Goal: Task Accomplishment & Management: Manage account settings

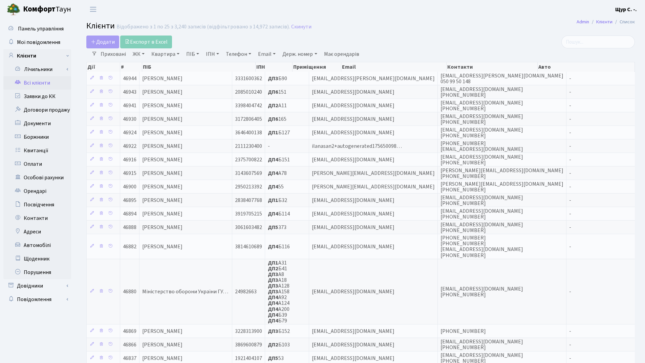
select select "25"
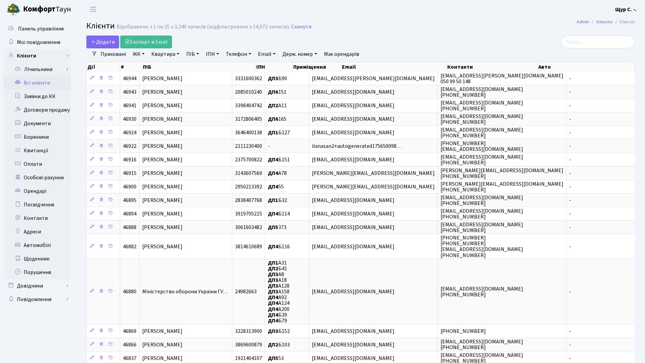
click at [161, 54] on link "Квартира" at bounding box center [166, 54] width 34 height 12
type input "1077"
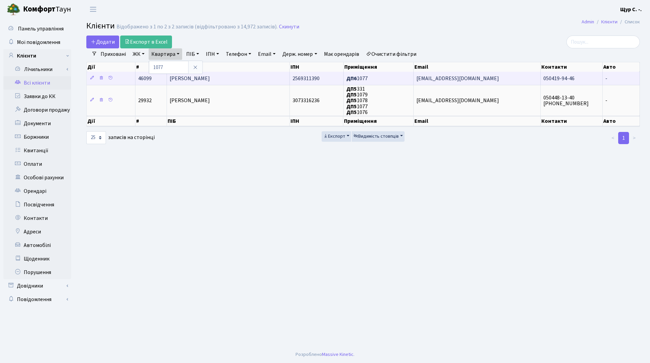
click at [210, 78] on span "[PERSON_NAME]" at bounding box center [190, 78] width 40 height 7
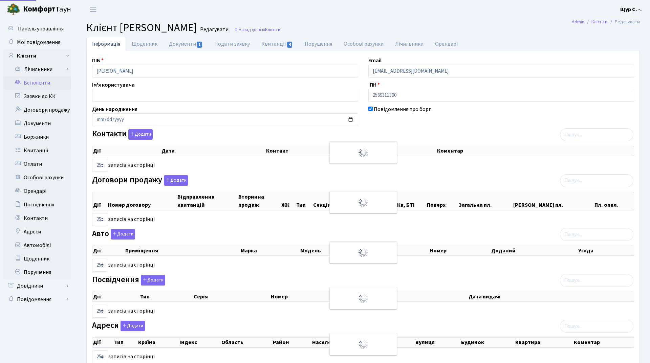
select select "25"
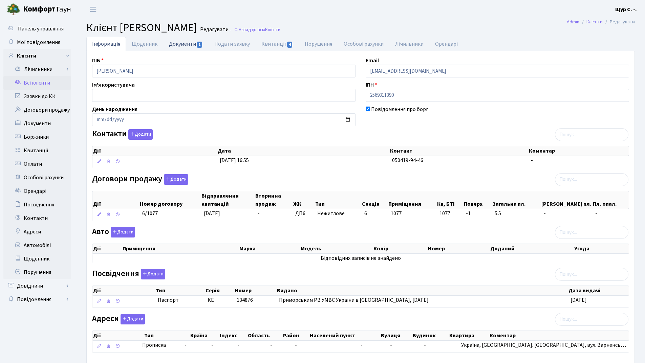
click at [183, 42] on link "Документи 1" at bounding box center [185, 44] width 45 height 14
select select "25"
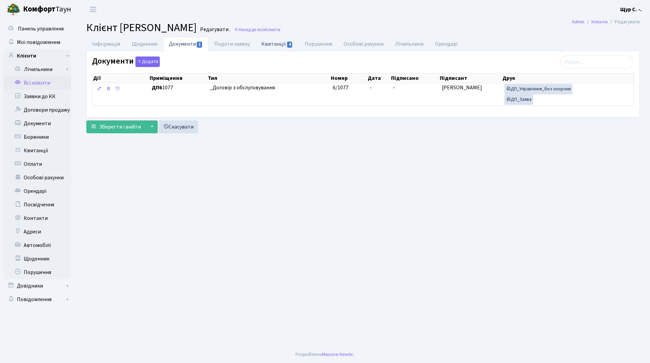
click at [267, 45] on link "Квитанції 4" at bounding box center [277, 44] width 43 height 14
select select "25"
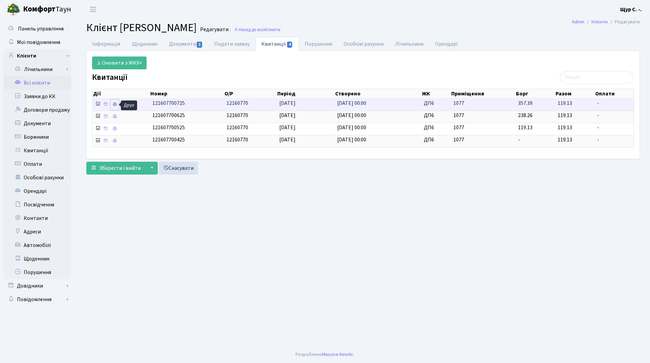
click at [115, 103] on icon at bounding box center [114, 104] width 5 height 5
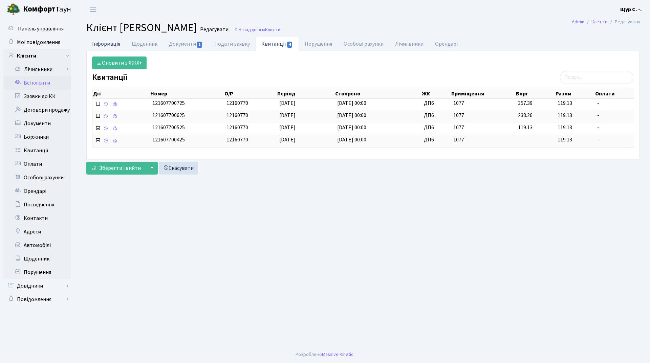
click at [115, 41] on link "Інформація" at bounding box center [106, 44] width 40 height 14
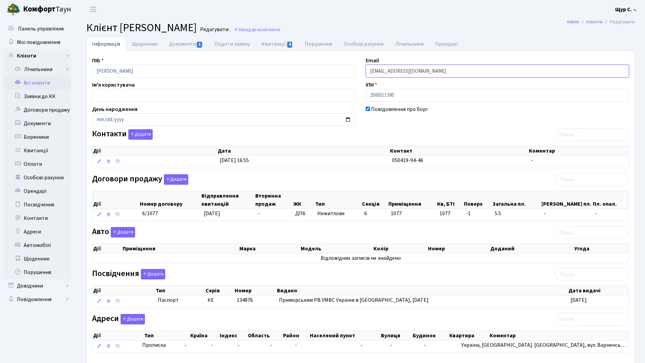
drag, startPoint x: 444, startPoint y: 72, endPoint x: 328, endPoint y: 75, distance: 115.2
click at [328, 75] on div "ПІБ Котов Олександр Вікторович Email kt46099@comfort-town.com.ua Ім'я користува…" at bounding box center [360, 208] width 547 height 302
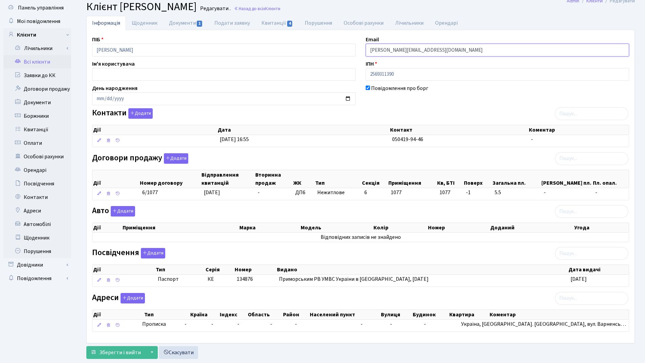
scroll to position [37, 0]
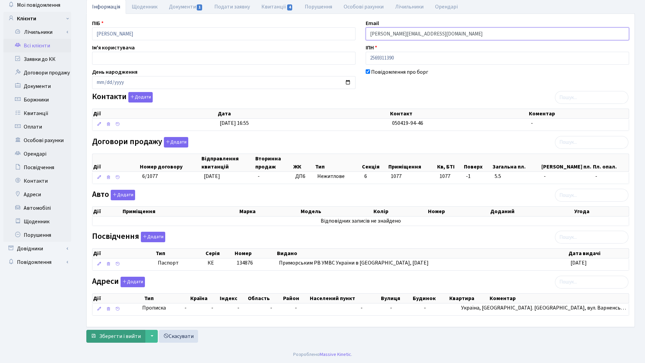
type input "alexander.kotov4@gmail.com"
click at [120, 336] on span "Зберегти і вийти" at bounding box center [120, 336] width 42 height 7
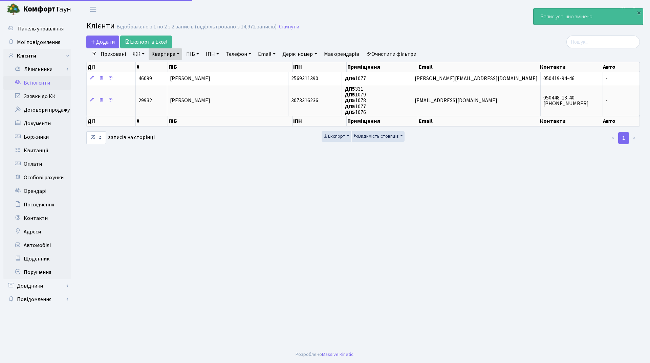
select select "25"
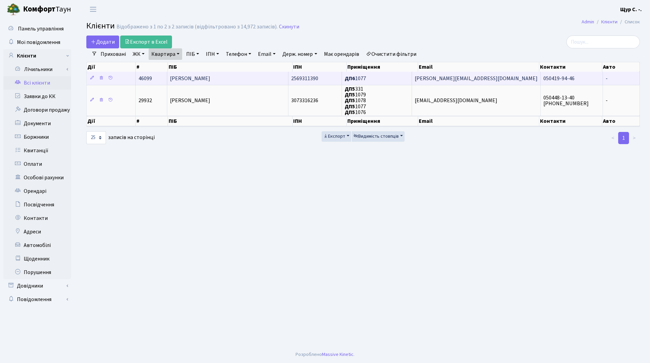
click at [210, 75] on span "[PERSON_NAME]" at bounding box center [190, 78] width 40 height 7
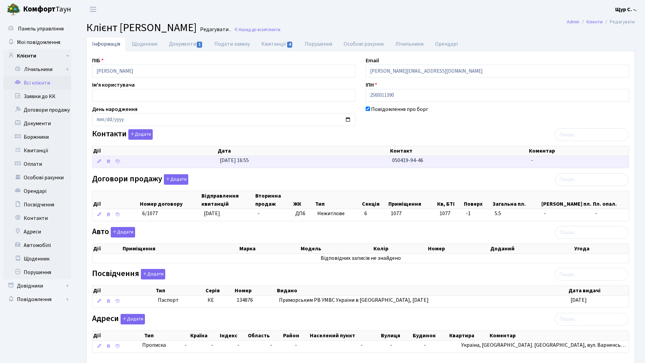
click at [280, 164] on td "[DATE] 16:55" at bounding box center [303, 162] width 172 height 12
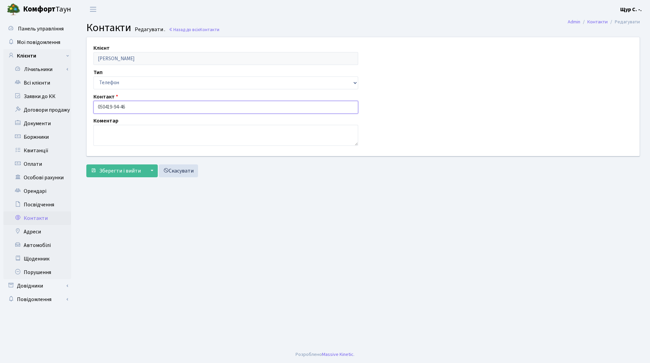
click at [105, 106] on input "050419-94-46" at bounding box center [225, 107] width 265 height 13
type input "[PHONE_NUMBER]"
click at [110, 172] on span "Зберегти і вийти" at bounding box center [120, 170] width 42 height 7
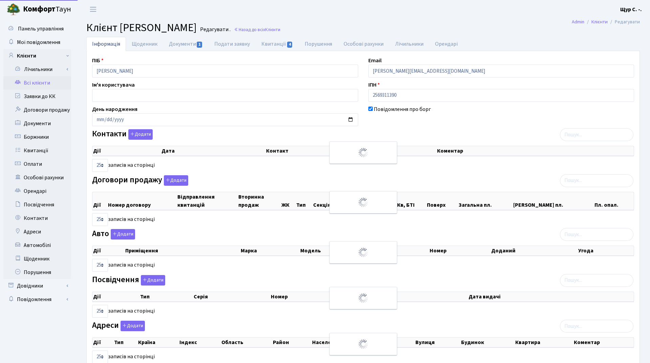
select select "25"
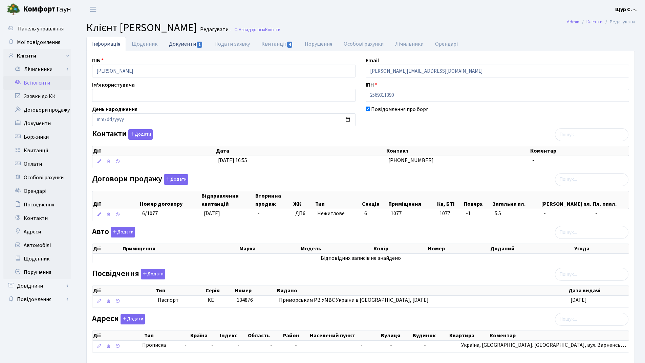
click at [185, 41] on link "Документи 1" at bounding box center [185, 44] width 45 height 14
select select "25"
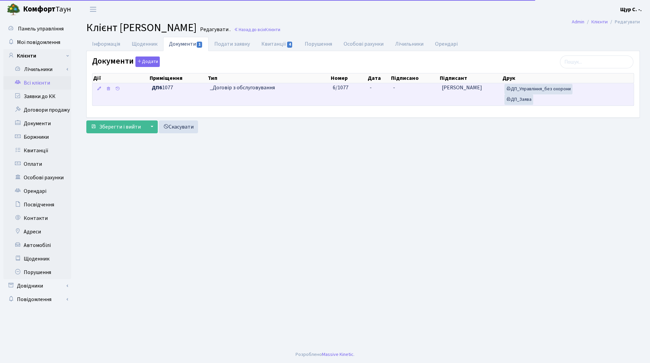
click at [297, 93] on td "_Договір з обслуговування" at bounding box center [268, 94] width 123 height 22
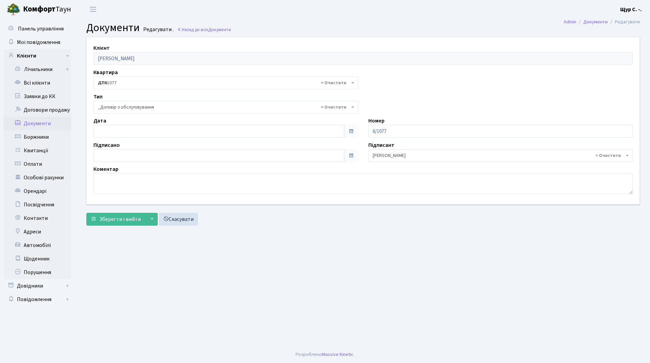
select select "289"
type input "05.09.2025"
click at [154, 132] on input "05.09.2025" at bounding box center [218, 131] width 251 height 13
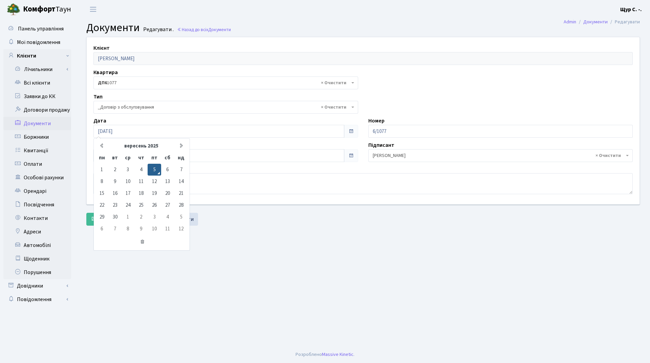
click at [238, 231] on main "Admin Документи Редагувати Документи Редагувати . Назад до всіх Документи Клієн…" at bounding box center [363, 183] width 574 height 328
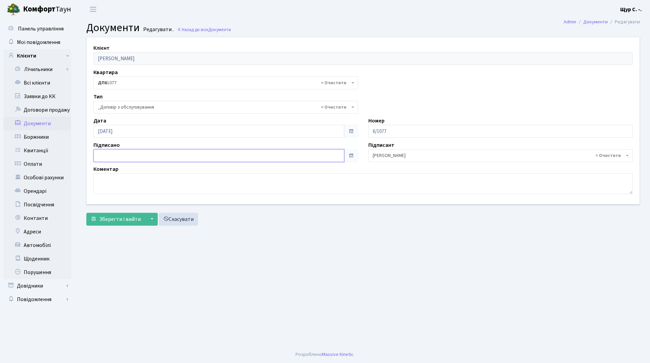
type input "[DATE]"
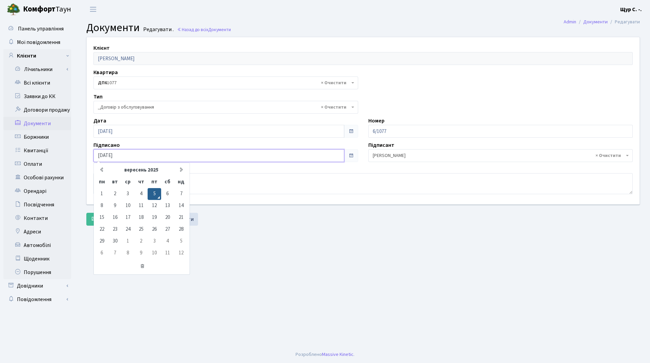
click at [173, 152] on input "[DATE]" at bounding box center [218, 155] width 251 height 13
click at [258, 224] on div "Зберегти і вийти ▼ Зберегти та продовжити редагування Зберегти та створити Скас…" at bounding box center [363, 219] width 554 height 13
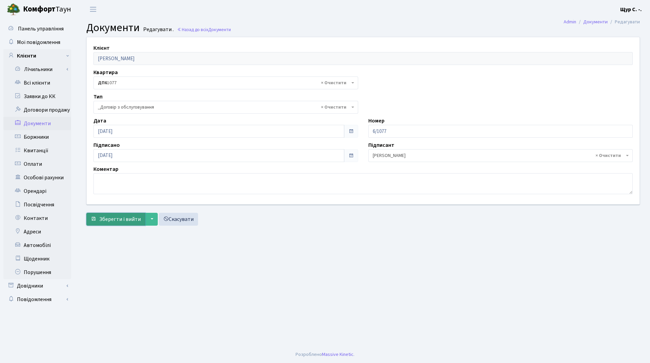
click at [117, 215] on button "Зберегти і вийти" at bounding box center [115, 219] width 59 height 13
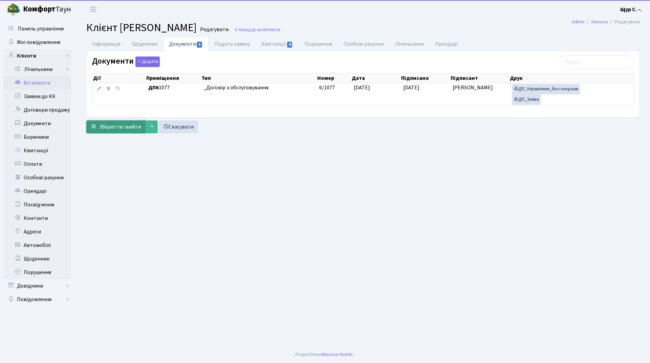
click at [113, 125] on span "Зберегти і вийти" at bounding box center [120, 126] width 42 height 7
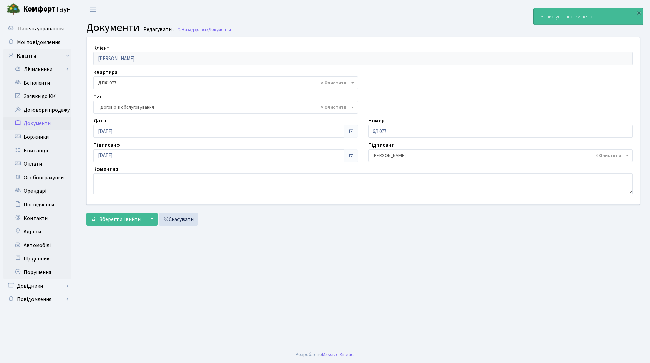
select select "289"
click at [38, 84] on link "Всі клієнти" at bounding box center [37, 83] width 68 height 14
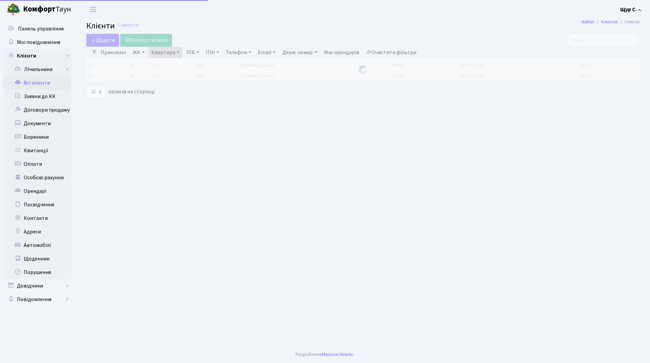
select select "25"
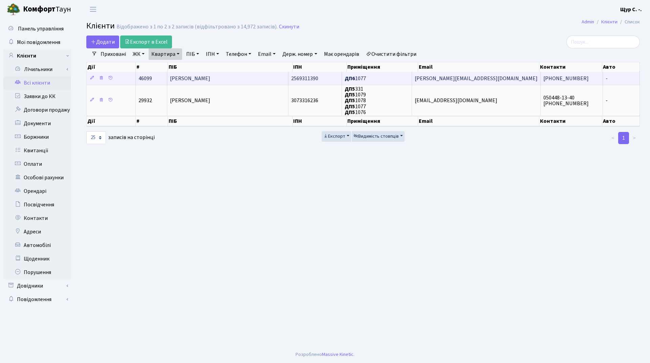
click at [249, 75] on td "[PERSON_NAME]" at bounding box center [227, 78] width 121 height 13
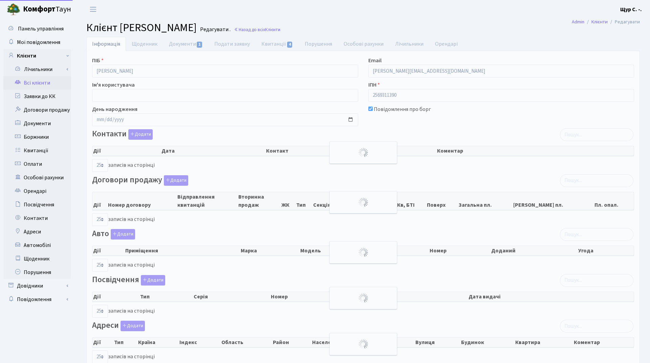
select select "25"
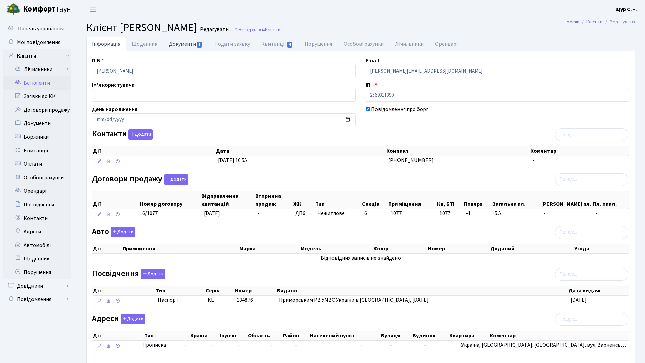
click at [192, 45] on link "Документи 1" at bounding box center [185, 44] width 45 height 14
select select "25"
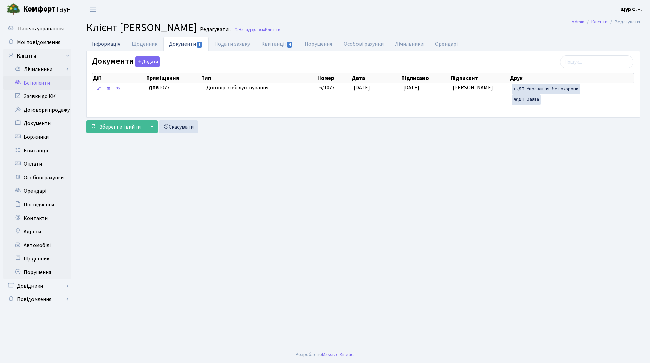
click at [94, 42] on link "Інформація" at bounding box center [106, 44] width 40 height 14
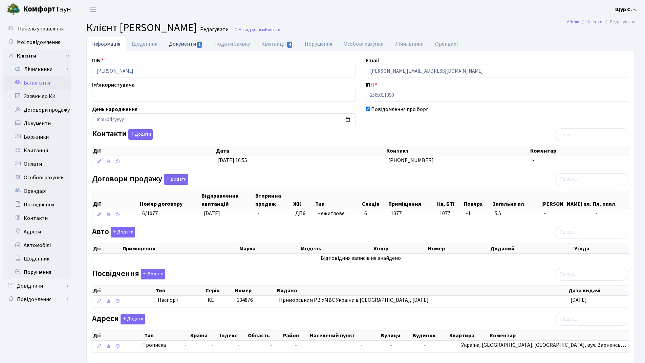
click at [178, 45] on link "Документи 1" at bounding box center [185, 44] width 45 height 14
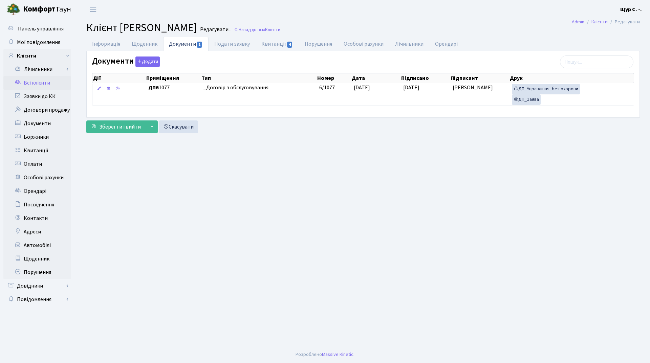
click at [47, 84] on link "Всі клієнти" at bounding box center [37, 83] width 68 height 14
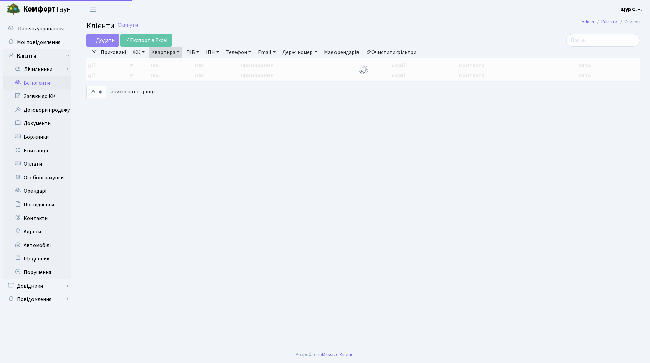
select select "25"
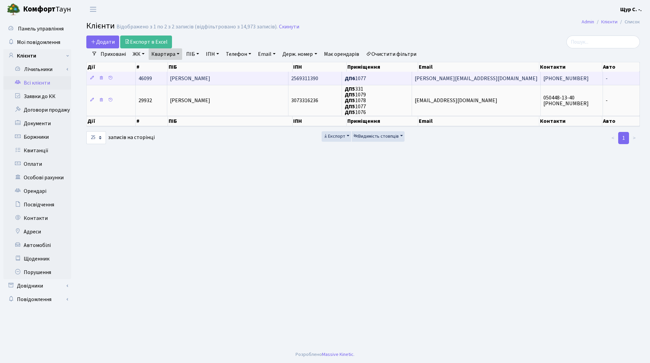
click at [218, 73] on td "Котов Олександр Вікторович" at bounding box center [227, 78] width 121 height 13
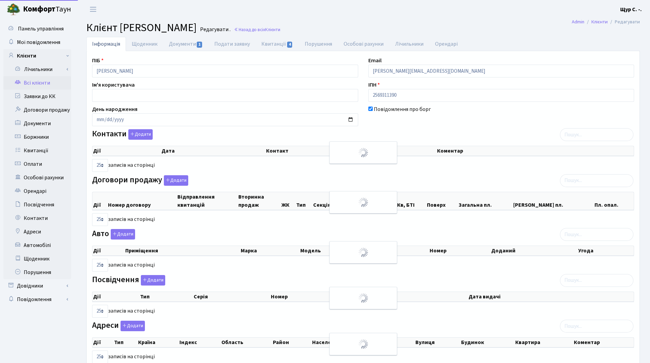
select select "25"
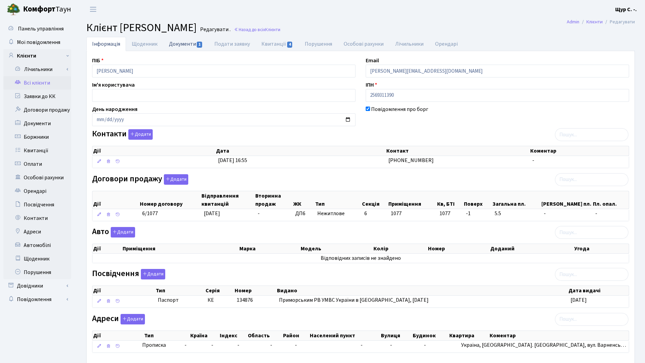
click at [182, 43] on link "Документи 1" at bounding box center [185, 44] width 45 height 14
select select "25"
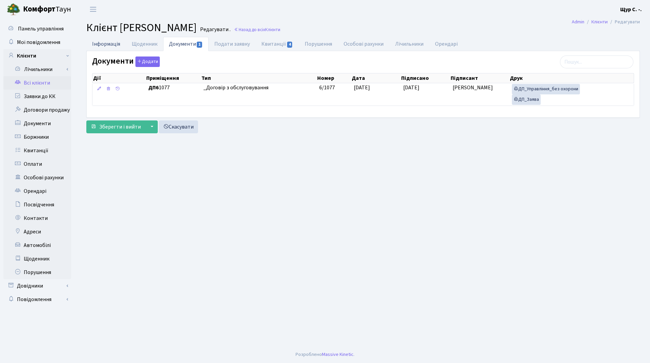
click at [98, 46] on link "Інформація" at bounding box center [106, 44] width 40 height 14
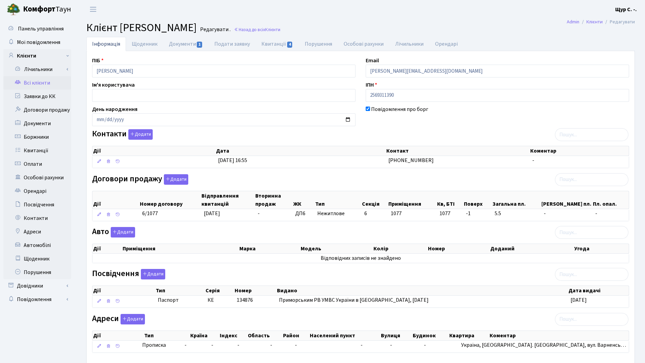
click at [40, 81] on link "Всі клієнти" at bounding box center [37, 83] width 68 height 14
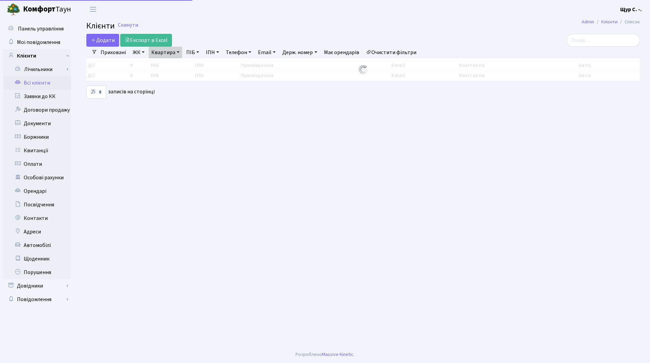
select select "25"
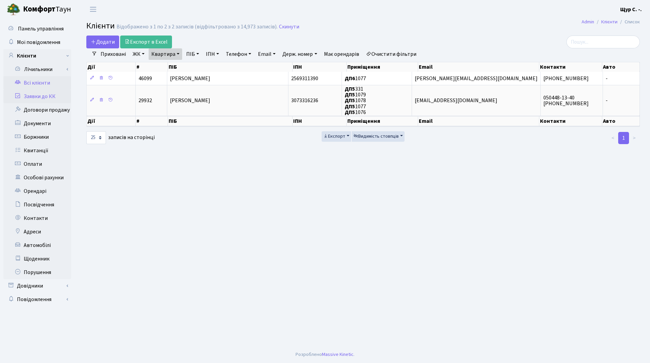
click at [42, 97] on link "Заявки до КК" at bounding box center [37, 97] width 68 height 14
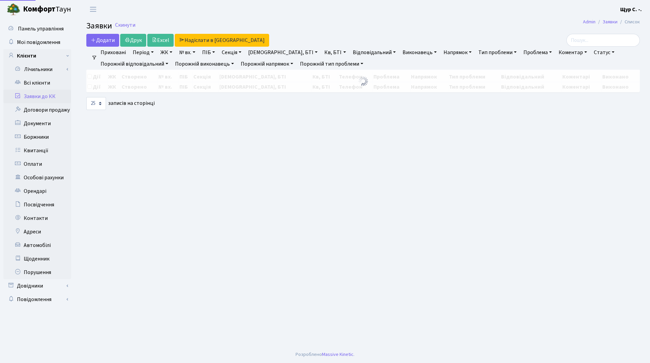
select select "25"
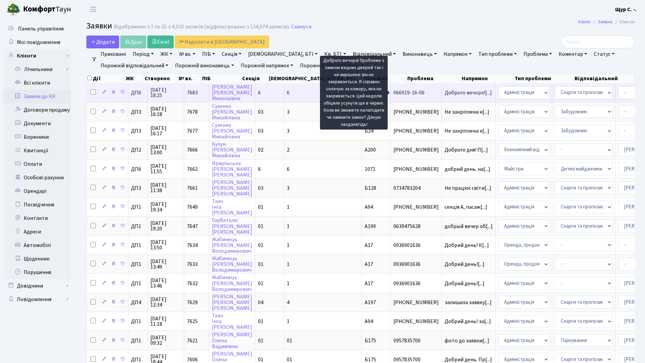
click at [445, 94] on span "Доброго вечора![...]" at bounding box center [468, 92] width 47 height 7
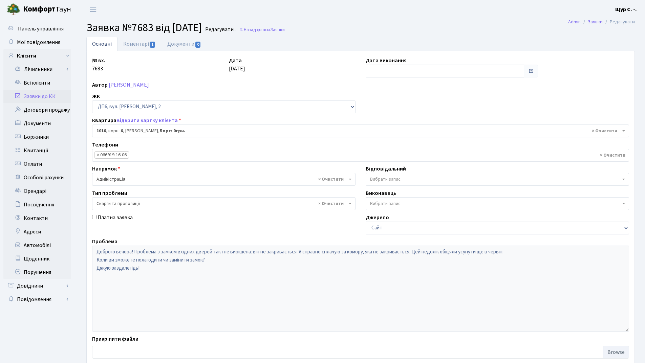
select select "46888"
select select "55"
click at [140, 46] on link "Коментарі 1" at bounding box center [140, 44] width 44 height 14
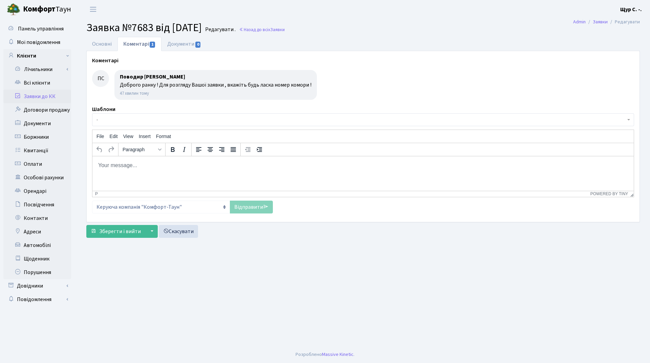
click at [40, 98] on link "Заявки до КК" at bounding box center [37, 97] width 68 height 14
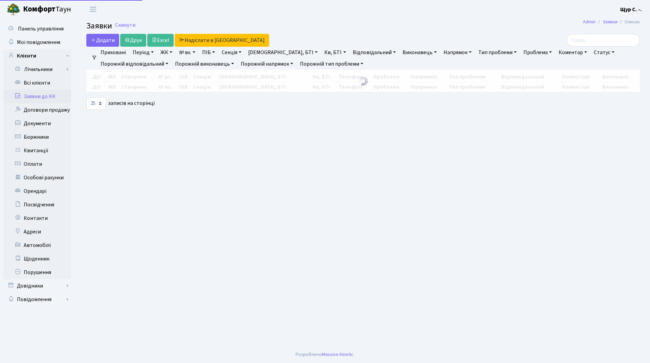
select select "25"
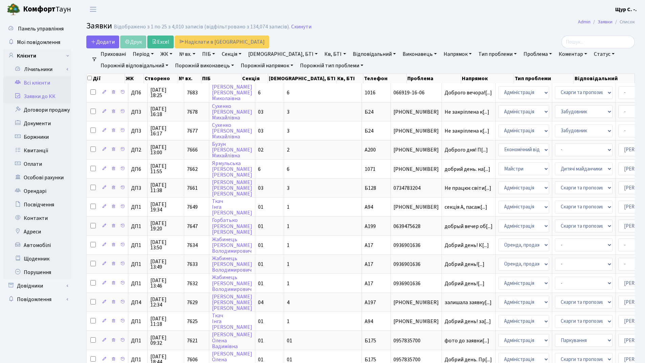
click at [33, 83] on link "Всі клієнти" at bounding box center [37, 83] width 68 height 14
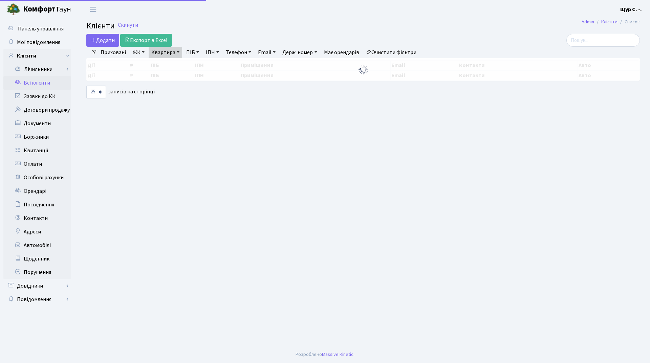
select select "25"
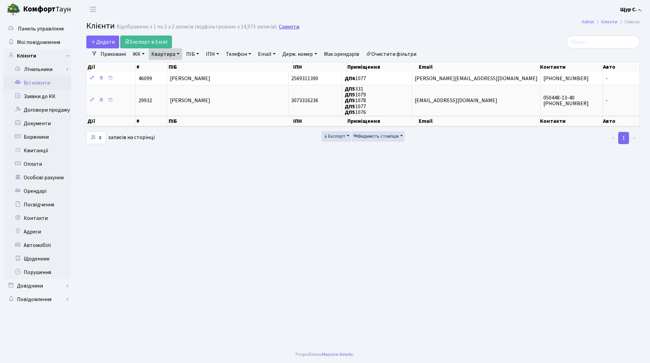
click at [282, 25] on link "Скинути" at bounding box center [289, 27] width 20 height 6
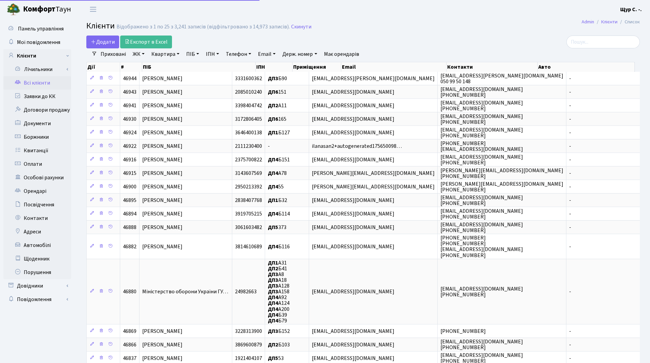
select select "25"
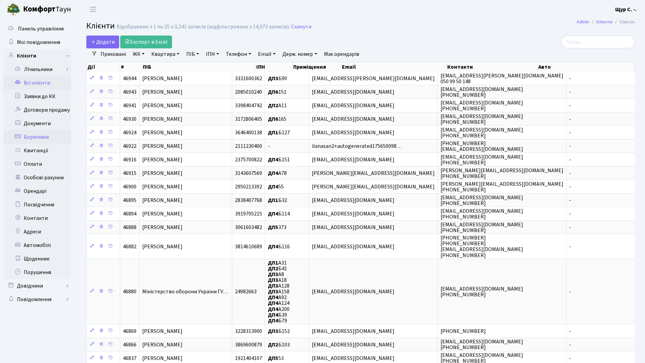
click at [31, 136] on link "Боржники" at bounding box center [37, 137] width 68 height 14
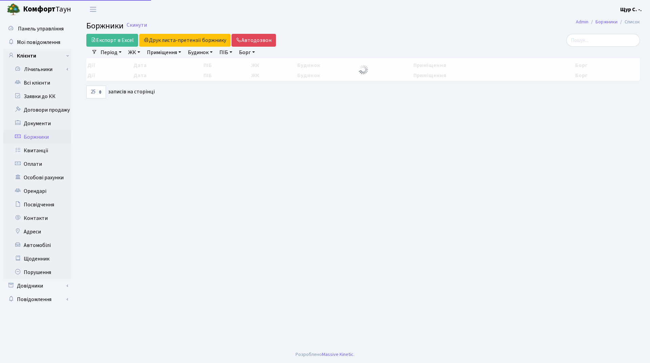
select select "25"
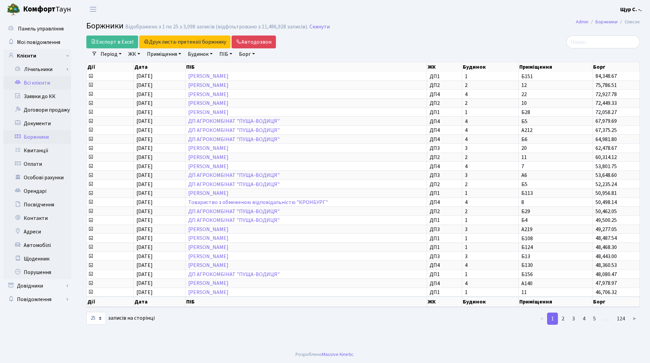
click at [41, 86] on link "Всі клієнти" at bounding box center [37, 83] width 68 height 14
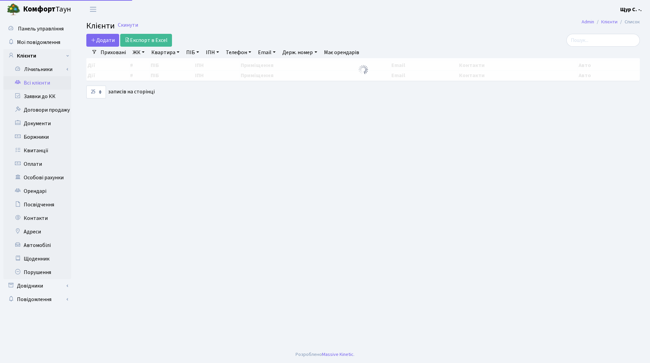
select select "25"
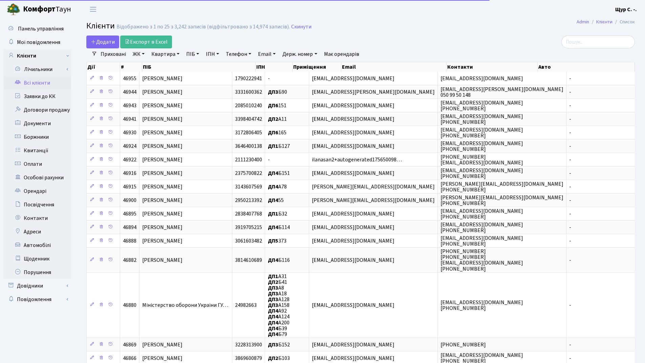
click at [166, 53] on link "Квартира" at bounding box center [166, 54] width 34 height 12
type input "292"
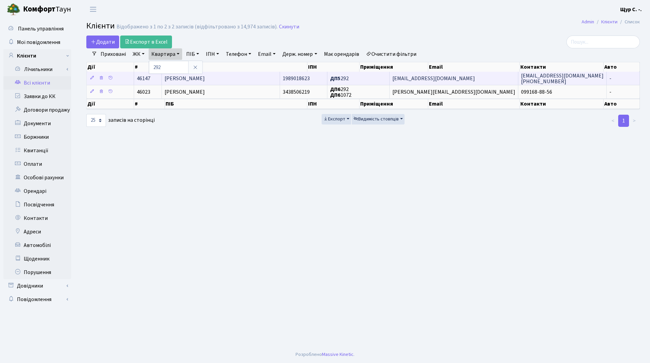
click at [253, 80] on td "[PERSON_NAME]" at bounding box center [221, 78] width 118 height 13
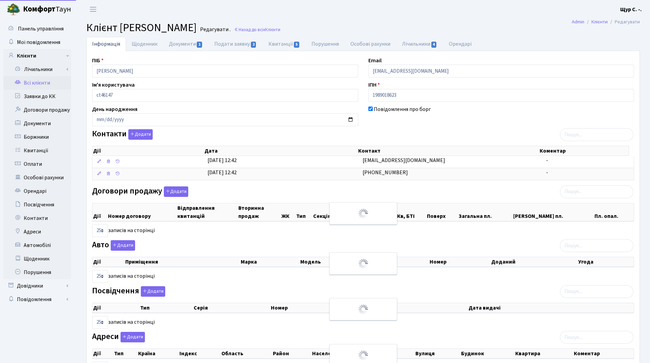
select select "25"
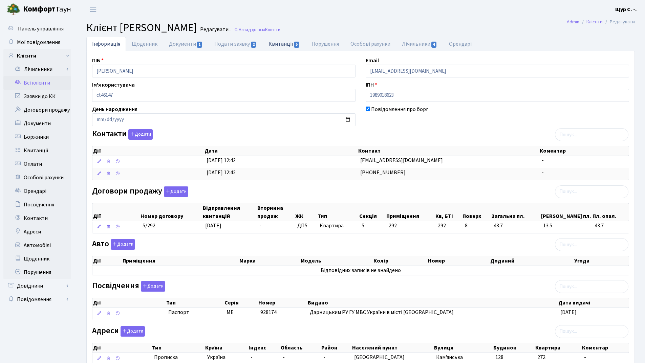
click at [280, 44] on link "Квитанції 5" at bounding box center [284, 44] width 43 height 14
select select "25"
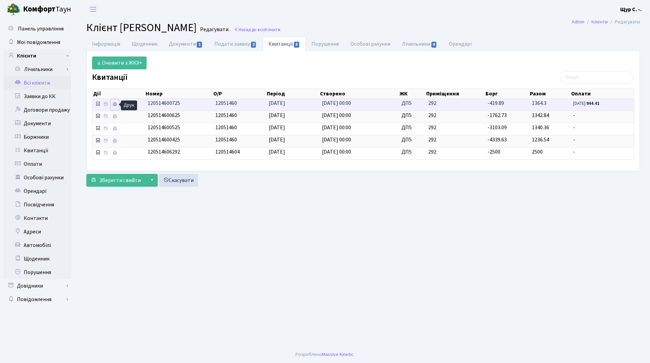
click at [115, 106] on icon at bounding box center [114, 104] width 5 height 5
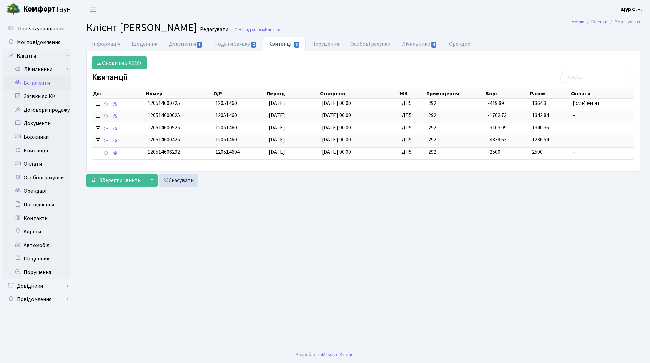
click at [45, 80] on link "Всі клієнти" at bounding box center [37, 83] width 68 height 14
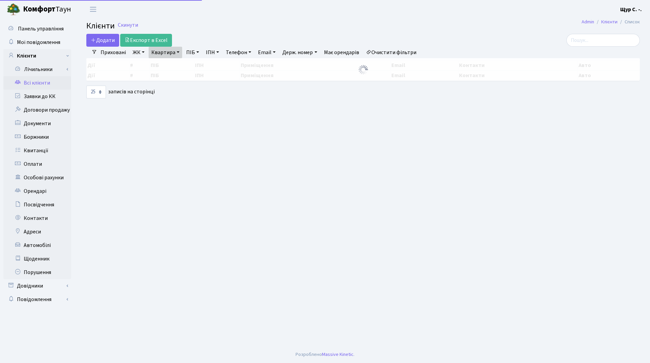
select select "25"
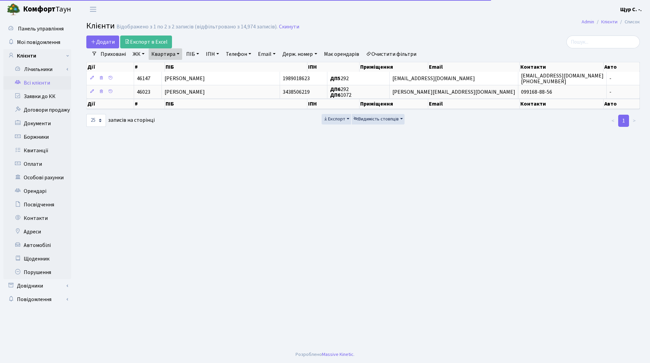
click at [295, 23] on h2 "Клієнти Відображено з 1 по 2 з 2 записів (відфільтровано з 14,974 записів). Ски…" at bounding box center [363, 27] width 554 height 12
click at [286, 27] on link "Скинути" at bounding box center [289, 27] width 20 height 6
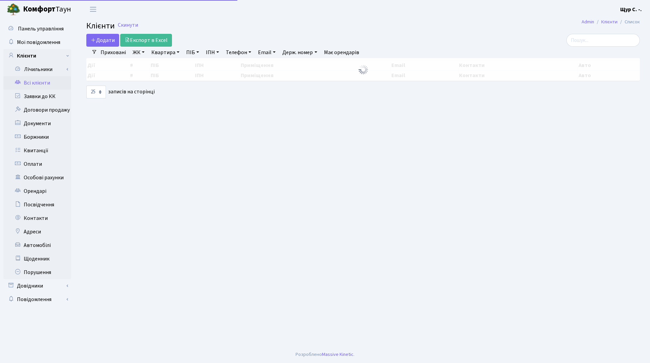
select select "25"
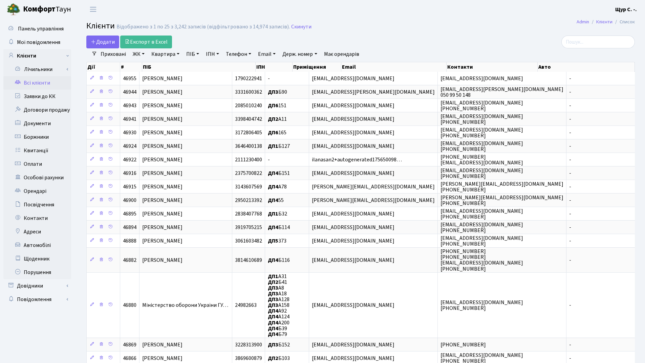
click at [159, 55] on link "Квартира" at bounding box center [166, 54] width 34 height 12
type input "124"
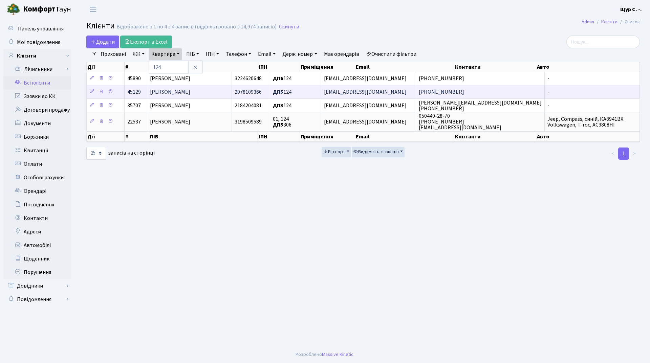
click at [180, 95] on span "[PERSON_NAME]" at bounding box center [170, 91] width 40 height 7
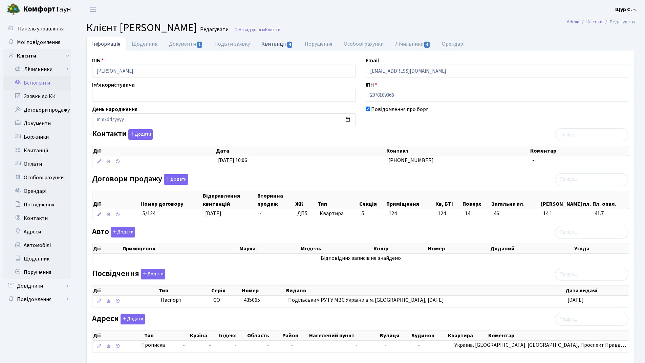
click at [274, 42] on link "Квитанції 4" at bounding box center [277, 44] width 43 height 14
select select "25"
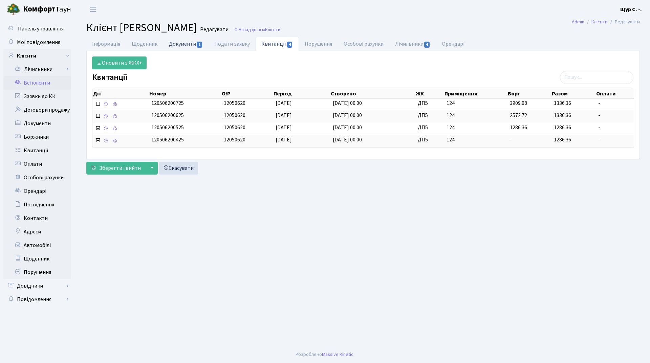
click at [175, 44] on link "Документи 1" at bounding box center [185, 44] width 45 height 14
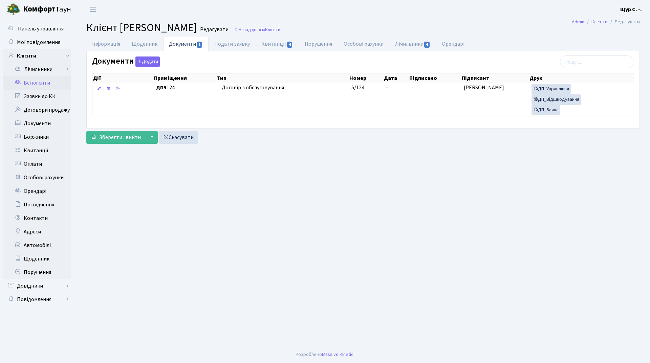
click at [43, 89] on link "Всі клієнти" at bounding box center [37, 83] width 68 height 14
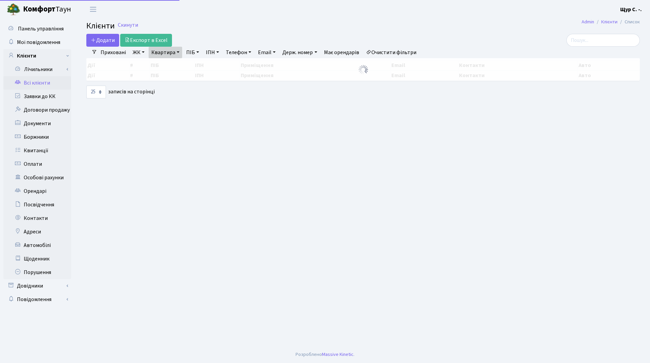
select select "25"
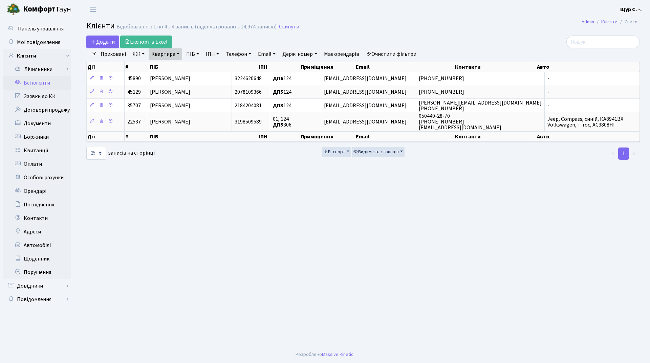
click at [175, 54] on link "Квартира" at bounding box center [166, 54] width 34 height 12
click at [175, 65] on input "124" at bounding box center [169, 67] width 40 height 13
type input "1"
type input "350"
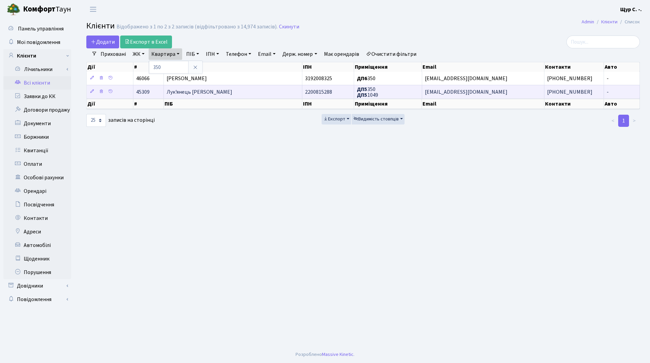
click at [204, 93] on span "Лук'янець [PERSON_NAME]" at bounding box center [200, 91] width 66 height 7
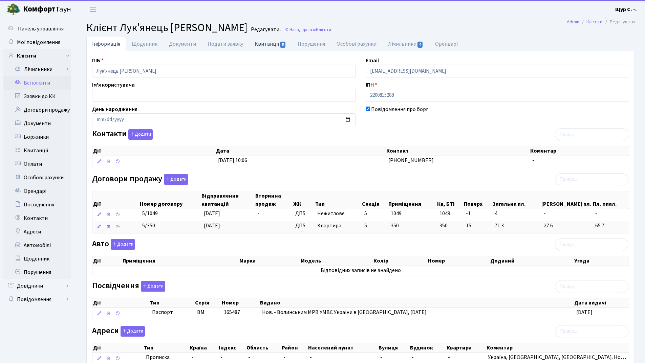
click at [267, 44] on link "Квитанції 8" at bounding box center [270, 44] width 43 height 14
select select "25"
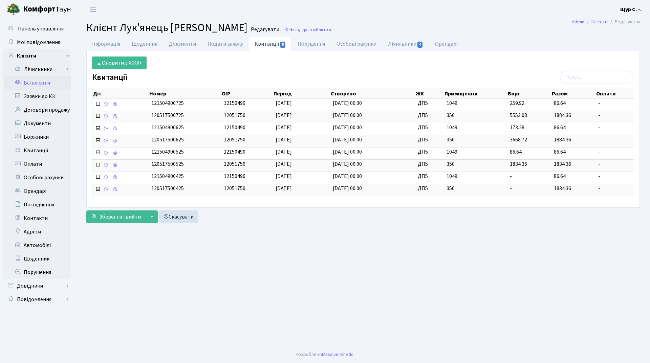
click at [47, 84] on link "Всі клієнти" at bounding box center [37, 83] width 68 height 14
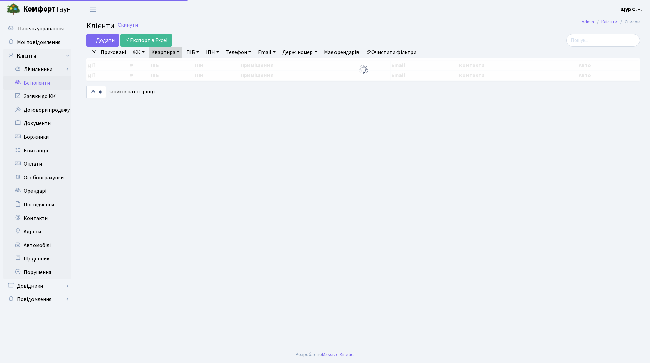
select select "25"
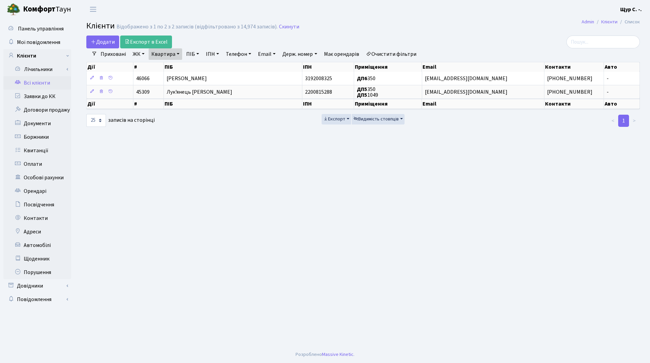
click at [177, 51] on link "Квартира" at bounding box center [166, 54] width 34 height 12
click at [171, 63] on input "350" at bounding box center [169, 67] width 40 height 13
type input "361"
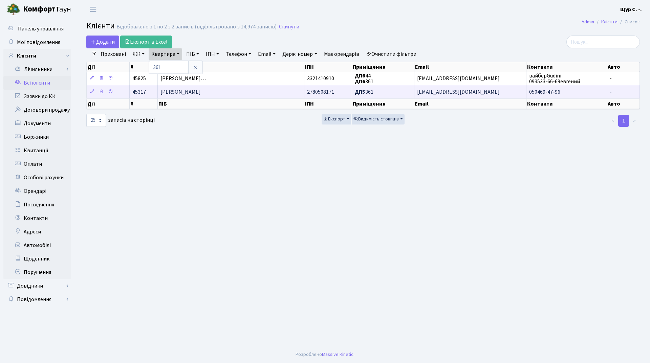
click at [201, 90] on span "[PERSON_NAME]" at bounding box center [181, 91] width 40 height 7
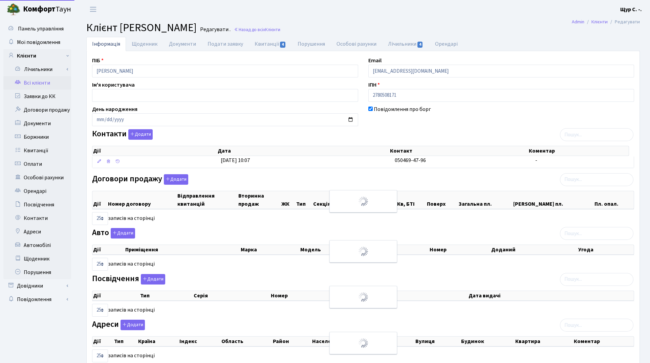
select select "25"
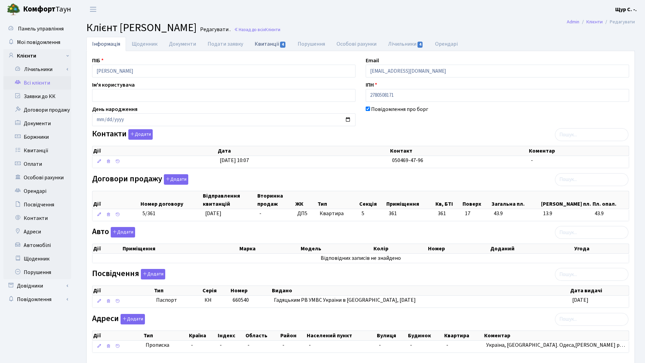
click at [263, 43] on link "Квитанції 4" at bounding box center [270, 44] width 43 height 14
select select "25"
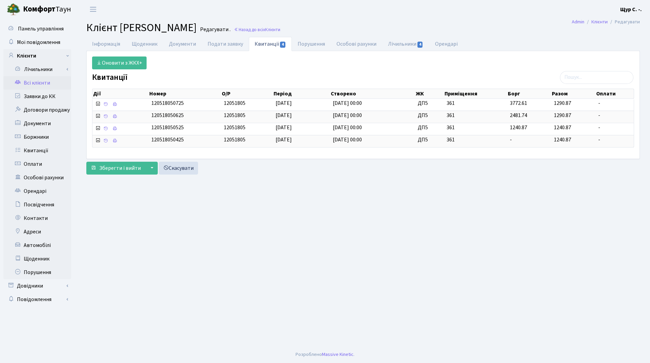
click at [43, 79] on link "Всі клієнти" at bounding box center [37, 83] width 68 height 14
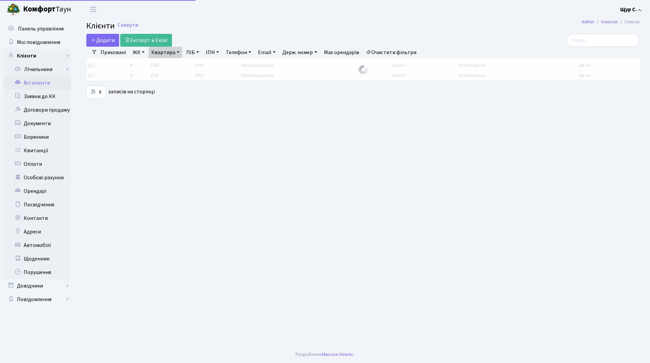
select select "25"
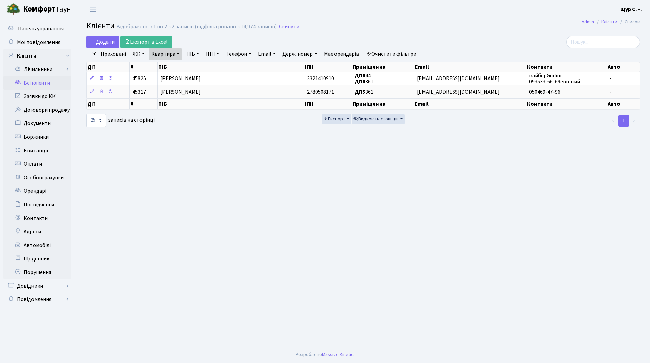
click at [176, 54] on link "Квартира" at bounding box center [166, 54] width 34 height 12
click at [178, 64] on input "361" at bounding box center [169, 67] width 40 height 13
type input "3"
type input "185"
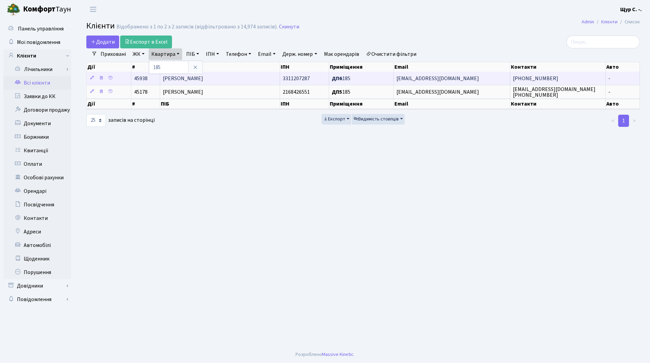
click at [185, 78] on span "Бойченко Марія Ростиславівна" at bounding box center [183, 78] width 40 height 7
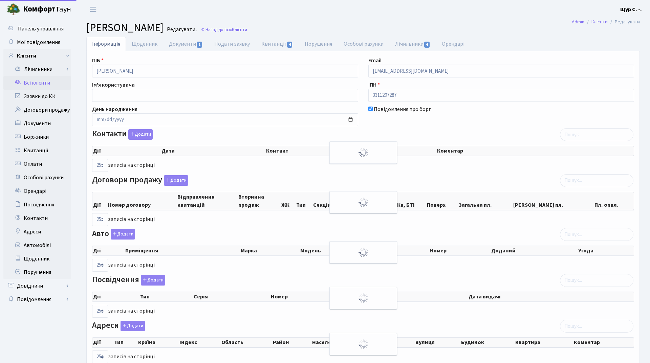
select select "25"
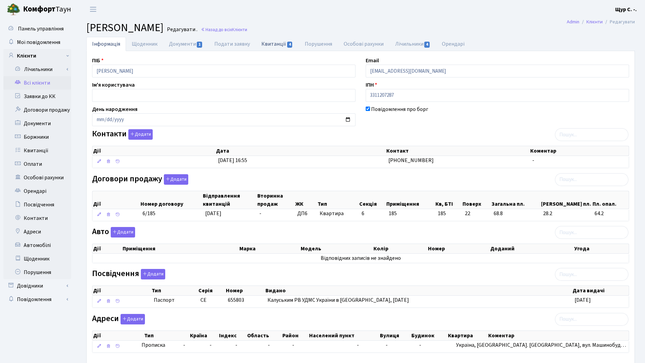
click at [269, 44] on link "Квитанції 4" at bounding box center [277, 44] width 43 height 14
select select "25"
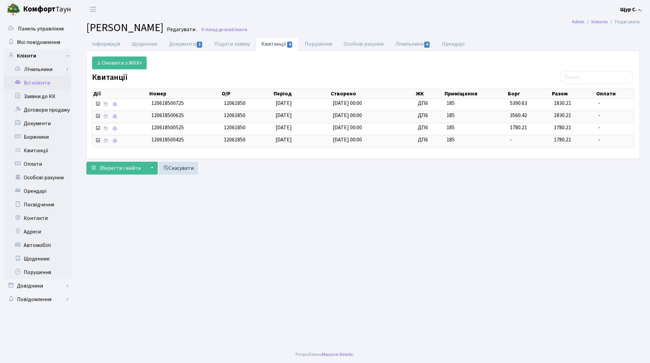
click at [39, 87] on link "Всі клієнти" at bounding box center [37, 83] width 68 height 14
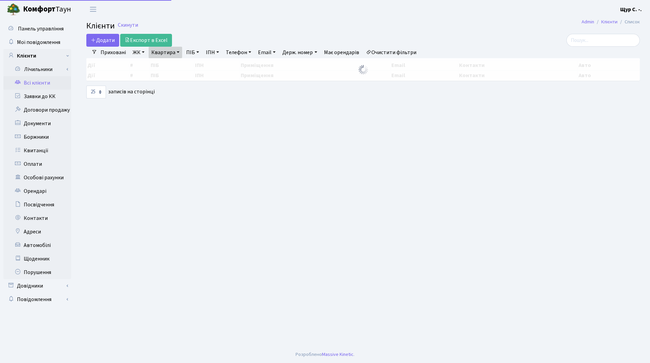
select select "25"
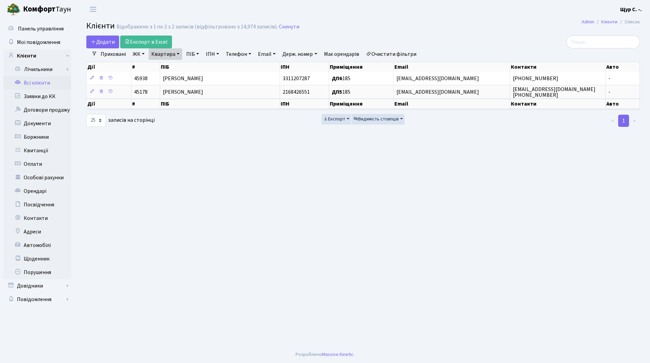
click at [178, 51] on link "Квартира" at bounding box center [166, 54] width 34 height 12
click at [179, 67] on input "185" at bounding box center [169, 67] width 40 height 13
type input "1"
type input "221"
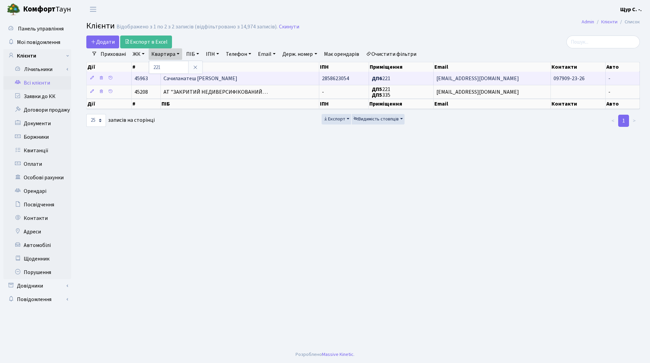
click at [209, 78] on span "Сачиланатеш [PERSON_NAME]" at bounding box center [201, 78] width 74 height 7
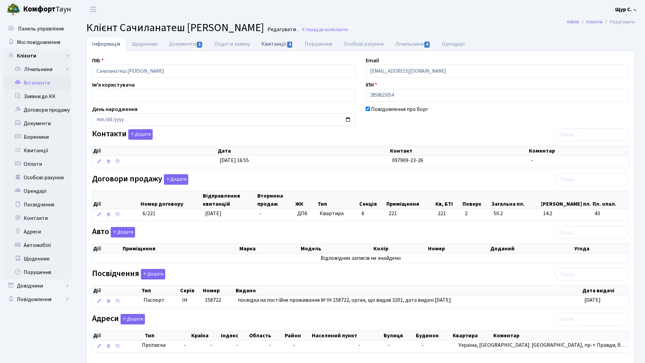
click at [272, 44] on link "Квитанції 4" at bounding box center [277, 44] width 43 height 14
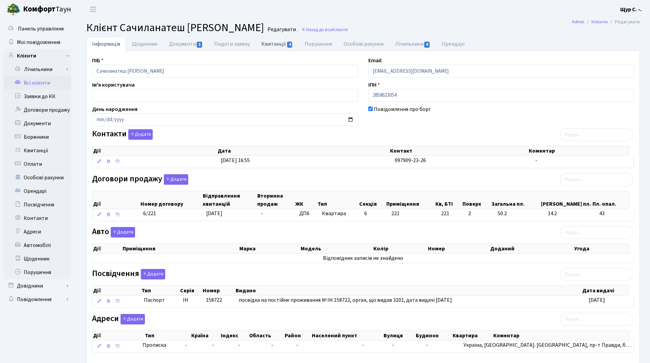
select select "25"
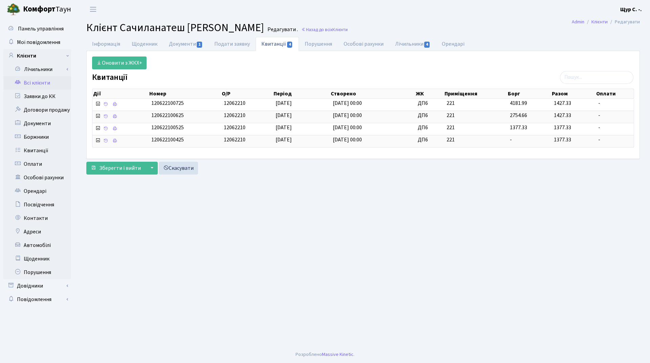
click at [42, 83] on link "Всі клієнти" at bounding box center [37, 83] width 68 height 14
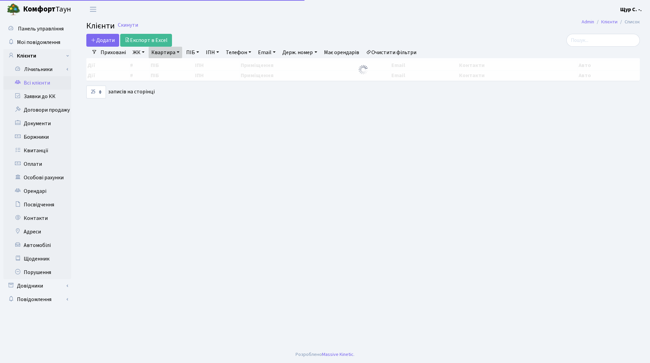
select select "25"
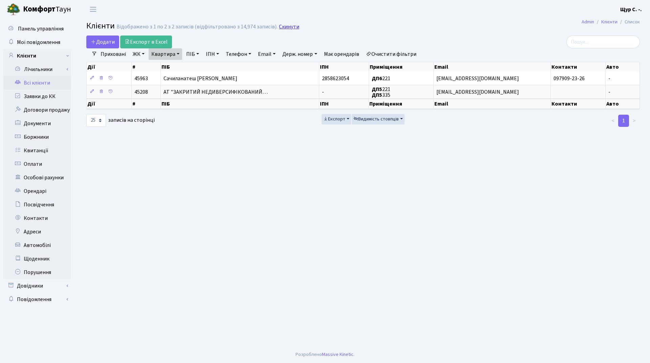
click at [279, 24] on link "Скинути" at bounding box center [289, 27] width 20 height 6
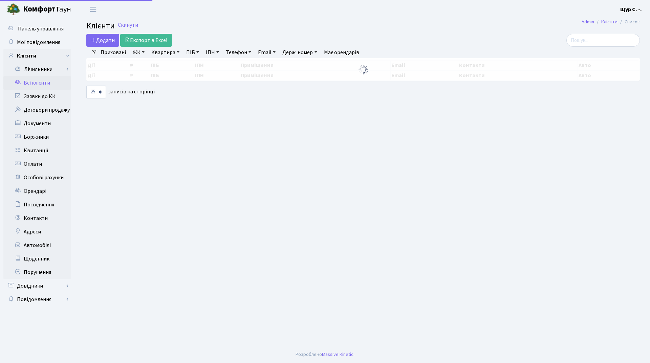
select select "25"
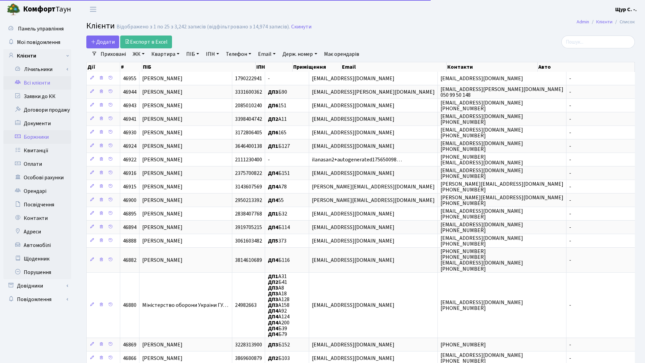
click at [46, 134] on link "Боржники" at bounding box center [37, 137] width 68 height 14
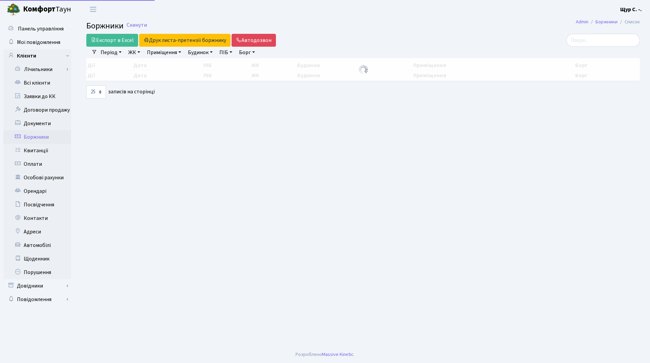
select select "25"
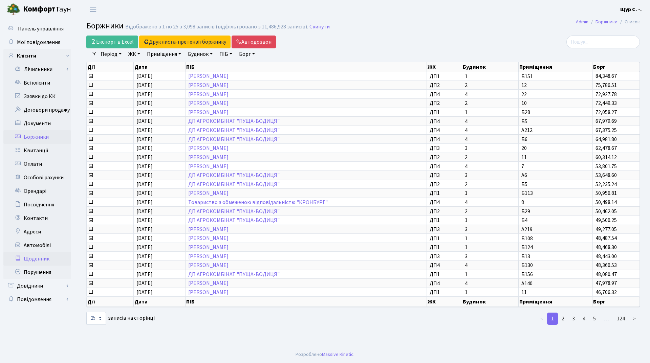
click at [46, 259] on link "Щоденник" at bounding box center [37, 259] width 68 height 14
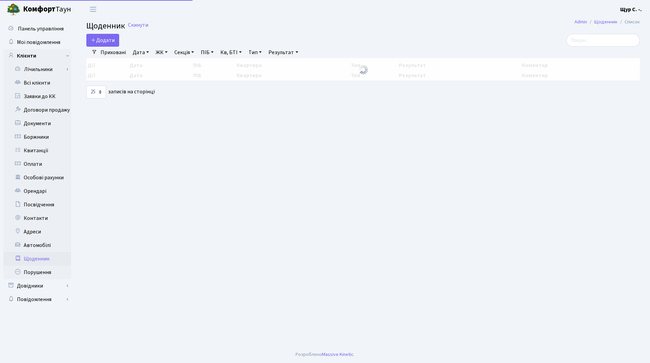
select select "25"
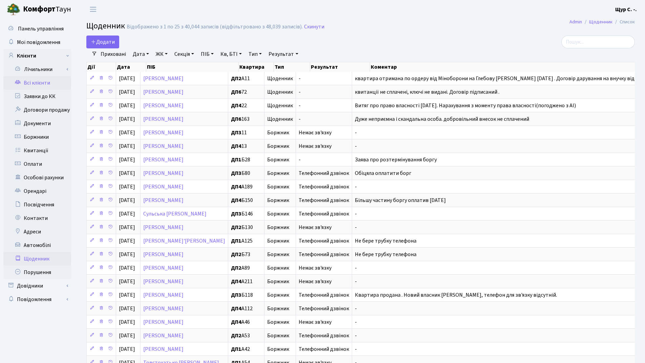
click at [31, 82] on link "Всі клієнти" at bounding box center [37, 83] width 68 height 14
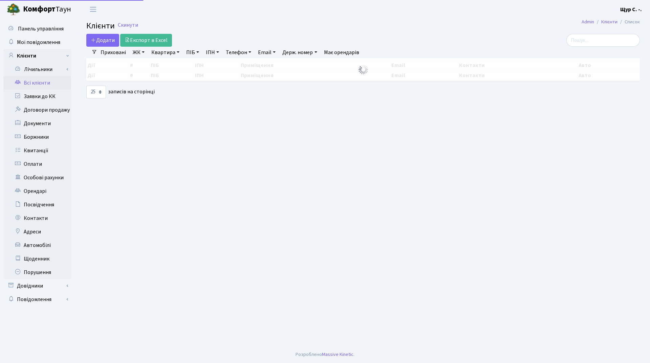
select select "25"
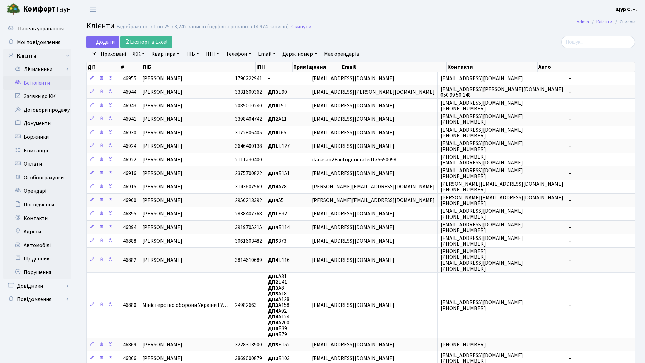
click at [169, 55] on link "Квартира" at bounding box center [166, 54] width 34 height 12
type input "1055"
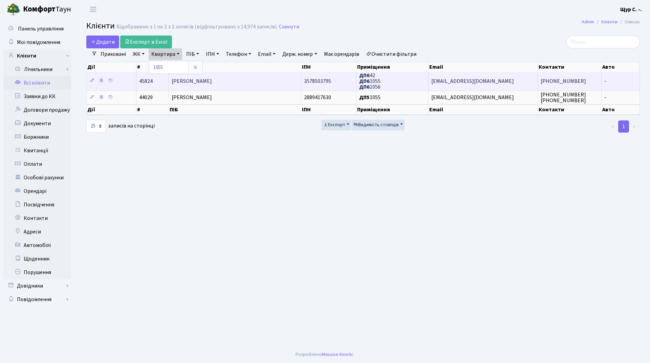
click at [233, 76] on td "[PERSON_NAME] [PERSON_NAME]" at bounding box center [235, 81] width 132 height 19
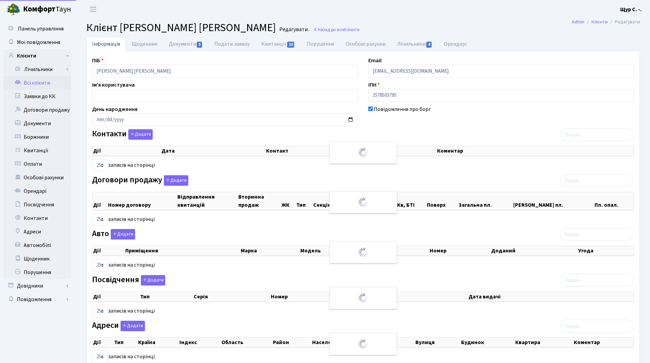
select select "25"
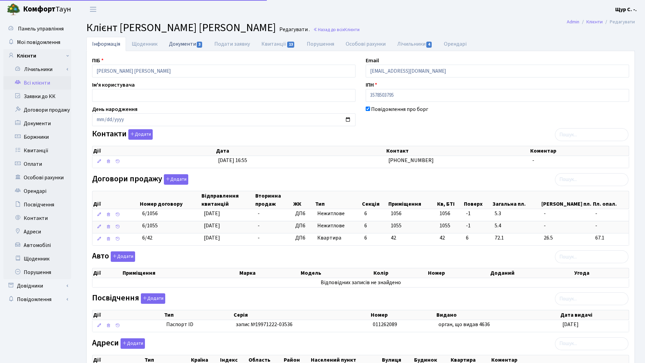
click at [187, 47] on link "Документи 3" at bounding box center [185, 44] width 45 height 14
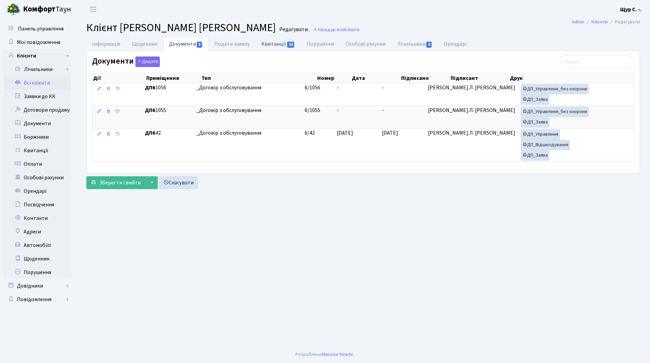
click at [262, 41] on link "Квитанції 13" at bounding box center [278, 44] width 45 height 14
select select "25"
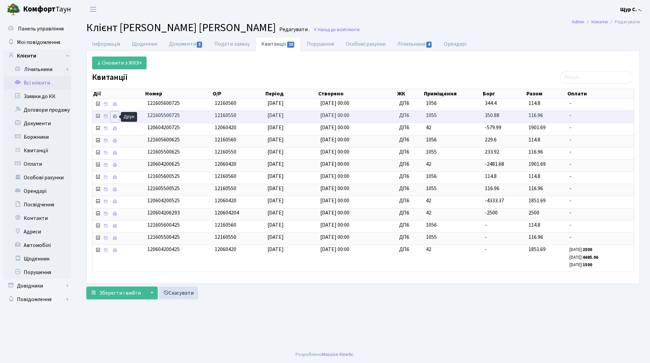
click at [116, 116] on icon at bounding box center [114, 116] width 5 height 5
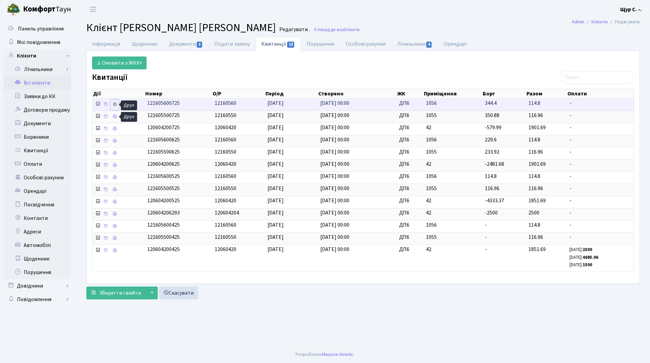
click at [115, 104] on icon at bounding box center [114, 104] width 5 height 5
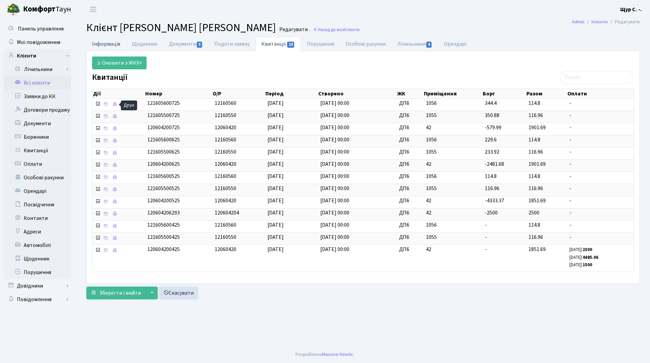
click at [108, 46] on link "Інформація" at bounding box center [106, 44] width 40 height 14
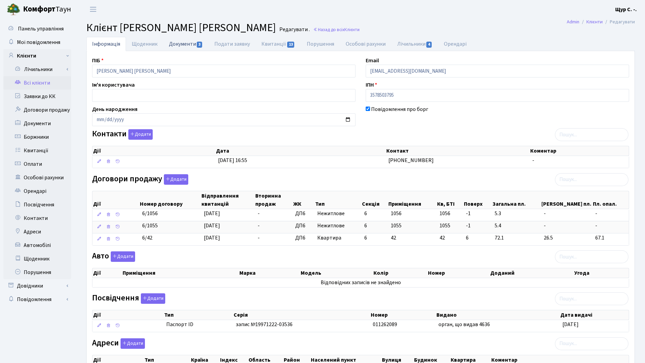
click at [183, 40] on link "Документи 3" at bounding box center [185, 44] width 45 height 14
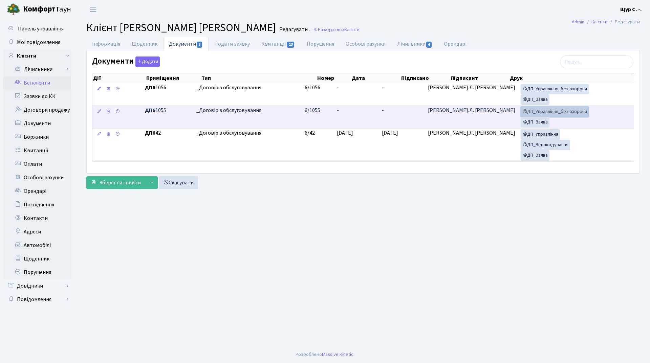
click at [545, 115] on link "ДП_Управління_без охорони" at bounding box center [555, 112] width 68 height 10
click at [532, 125] on link "ДП_Заява" at bounding box center [535, 122] width 29 height 10
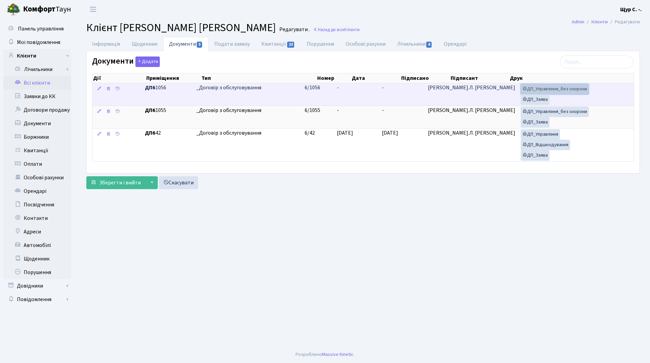
click at [569, 93] on link "ДП_Управління_без охорони" at bounding box center [555, 89] width 68 height 10
click at [524, 101] on link "ДП_Заява" at bounding box center [535, 99] width 29 height 10
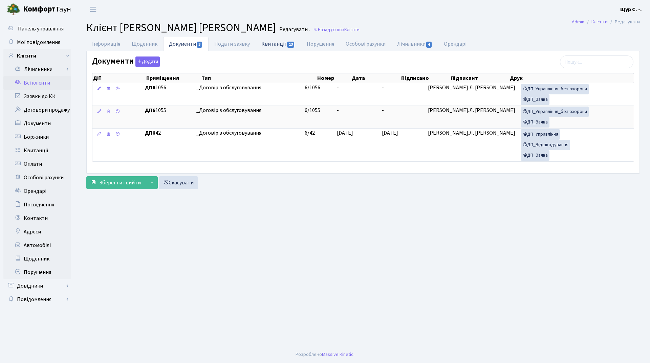
click at [274, 43] on link "Квитанції 13" at bounding box center [278, 44] width 45 height 14
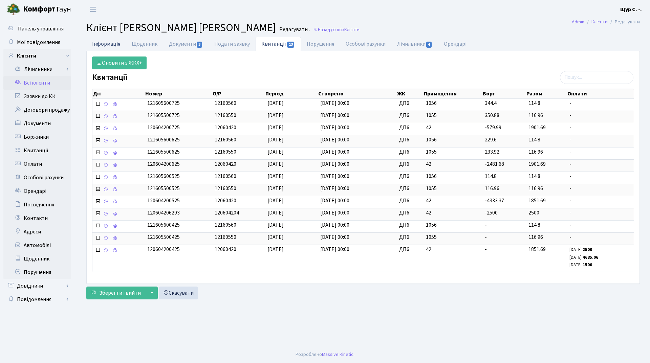
click at [108, 41] on link "Інформація" at bounding box center [106, 44] width 40 height 14
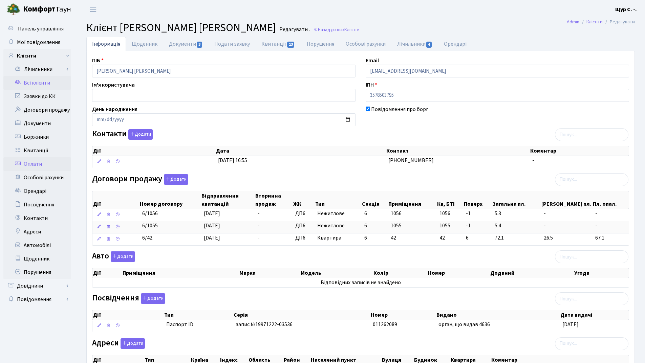
click at [44, 165] on link "Оплати" at bounding box center [37, 164] width 68 height 14
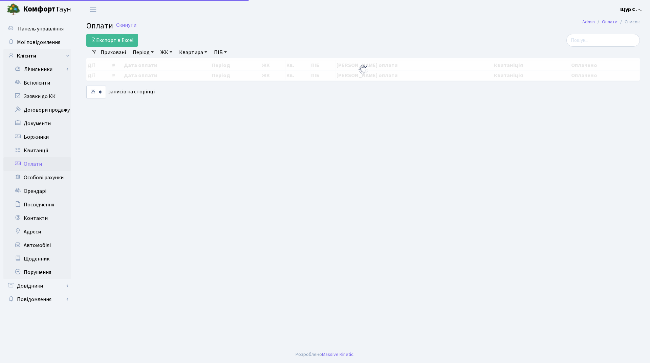
select select "25"
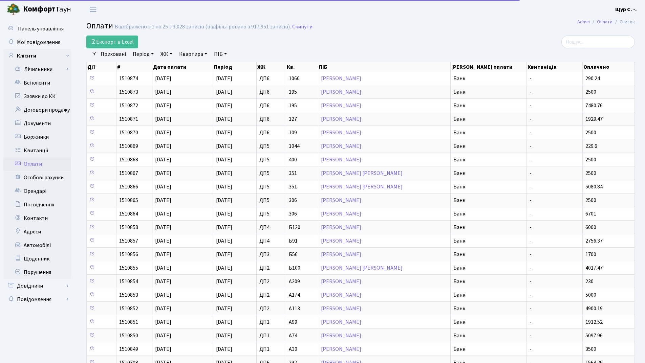
click at [186, 56] on link "Квартира" at bounding box center [193, 54] width 34 height 12
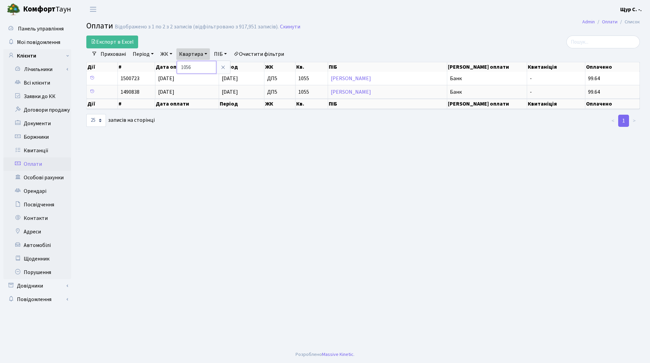
type input "1056"
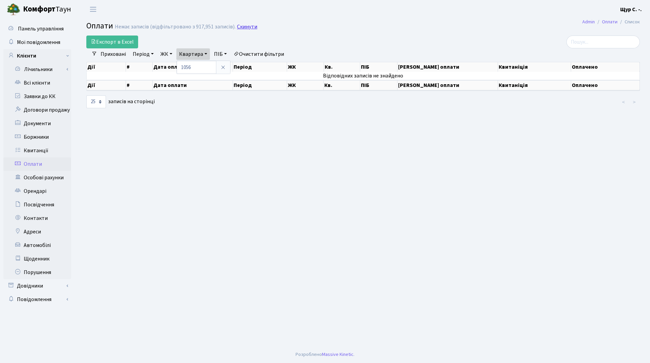
click at [248, 27] on link "Скинути" at bounding box center [247, 27] width 20 height 6
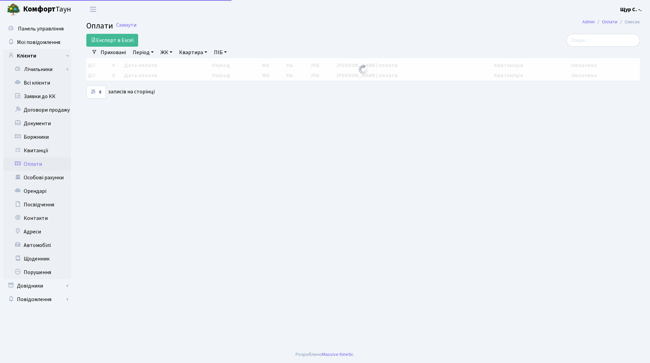
select select "25"
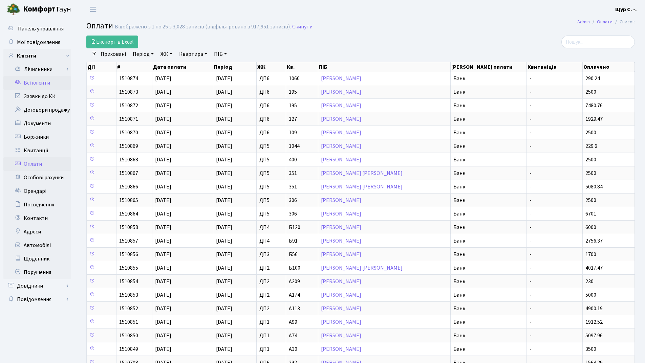
click at [39, 83] on link "Всі клієнти" at bounding box center [37, 83] width 68 height 14
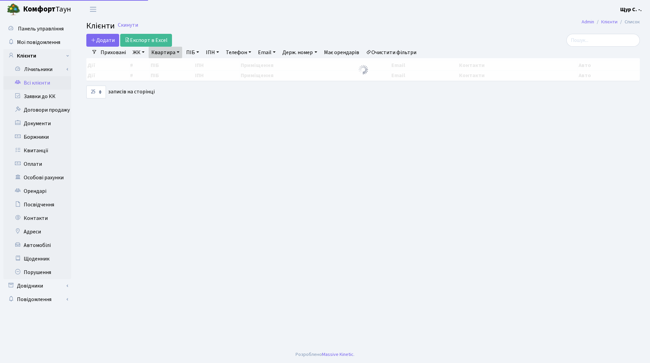
select select "25"
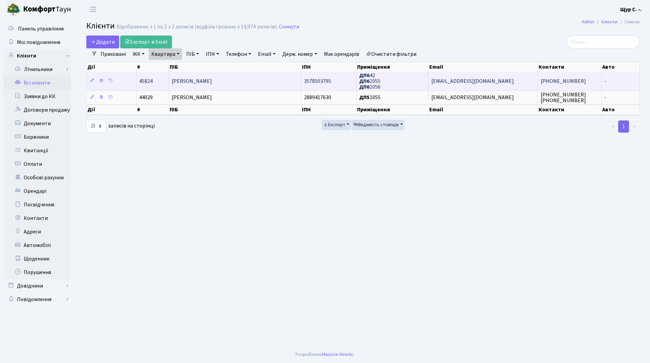
click at [212, 84] on span "[PERSON_NAME]" at bounding box center [192, 81] width 40 height 7
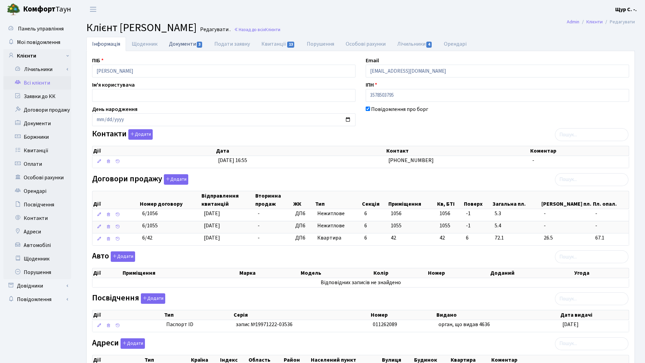
click at [179, 46] on link "Документи 3" at bounding box center [185, 44] width 45 height 14
select select "25"
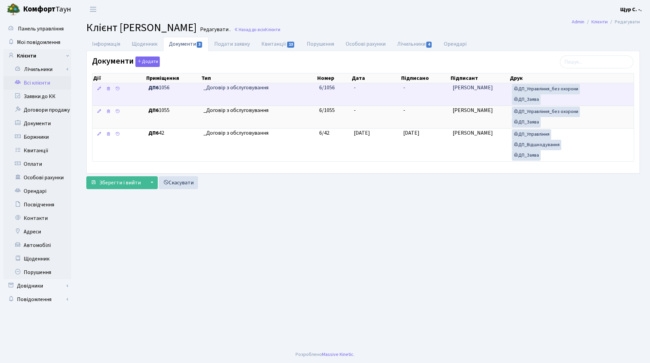
click at [414, 94] on td "-" at bounding box center [425, 94] width 49 height 22
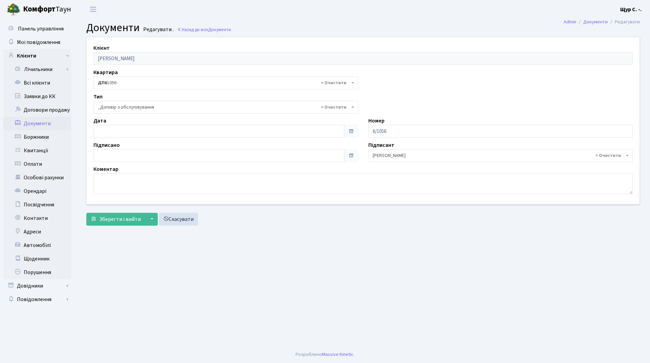
select select "289"
type input "05.09.2025"
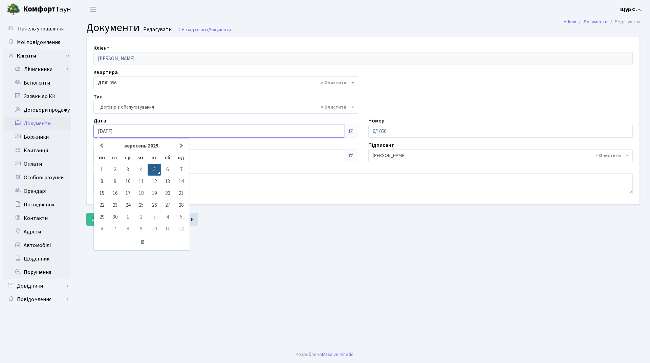
click at [167, 129] on input "05.09.2025" at bounding box center [218, 131] width 251 height 13
click at [271, 252] on main "Admin Документи Редагувати Документи Редагувати . Назад до всіх Документи Клієн…" at bounding box center [363, 183] width 574 height 328
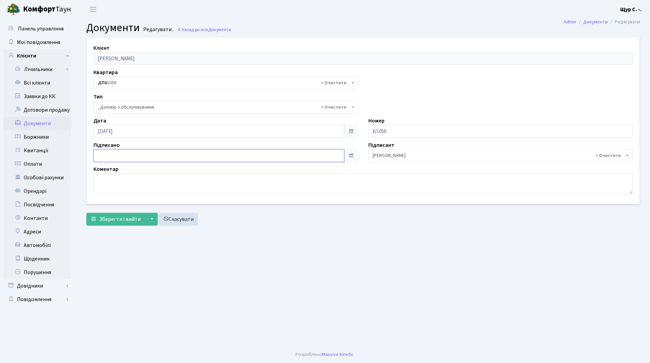
type input "05.09.2025"
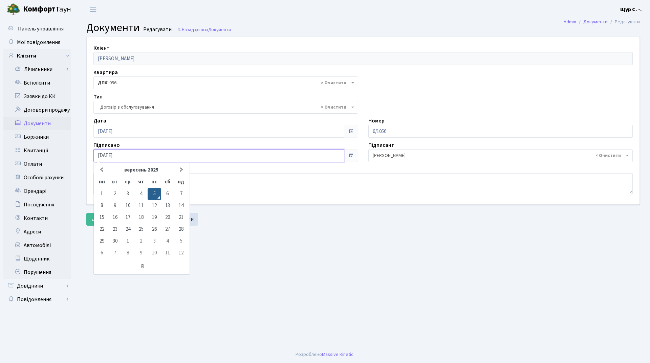
click at [209, 155] on input "05.09.2025" at bounding box center [218, 155] width 251 height 13
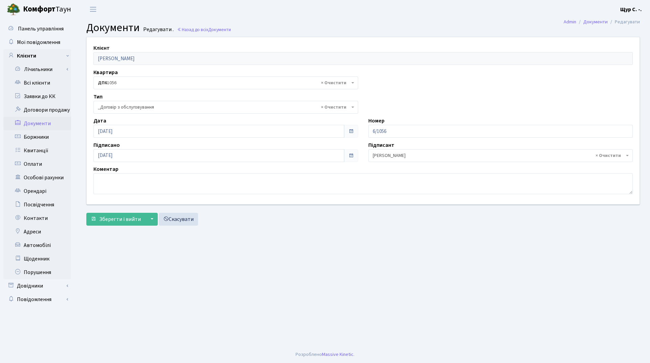
click at [263, 256] on main "Admin Документи Редагувати Документи Редагувати . Назад до всіх Документи Клієн…" at bounding box center [363, 183] width 574 height 328
click at [109, 221] on span "Зберегти і вийти" at bounding box center [120, 219] width 42 height 7
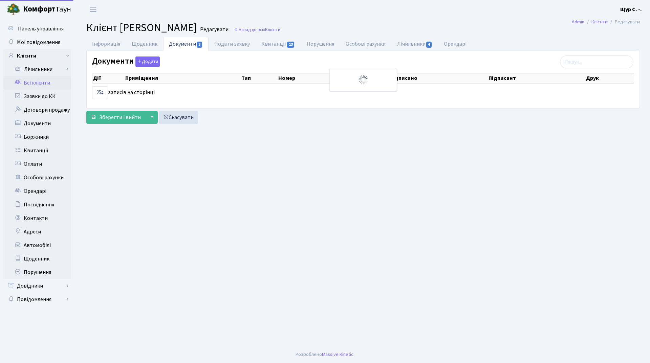
select select "25"
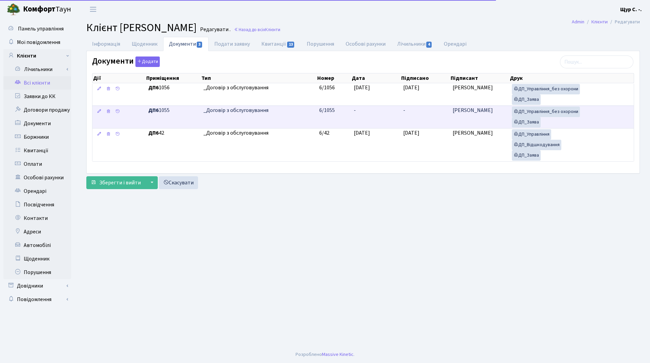
click at [375, 122] on td "-" at bounding box center [375, 117] width 49 height 23
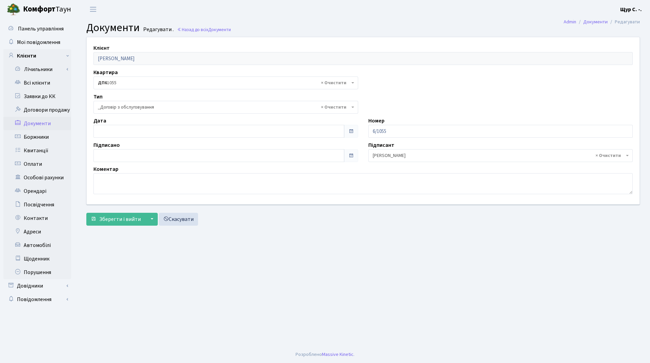
select select "289"
type input "[DATE]"
click at [161, 134] on input "[DATE]" at bounding box center [218, 131] width 251 height 13
drag, startPoint x: 297, startPoint y: 265, endPoint x: 209, endPoint y: 189, distance: 116.7
click at [297, 265] on main "Admin Документи Редагувати Документи Редагувати . Назад до всіх Документи Клієн…" at bounding box center [363, 183] width 574 height 328
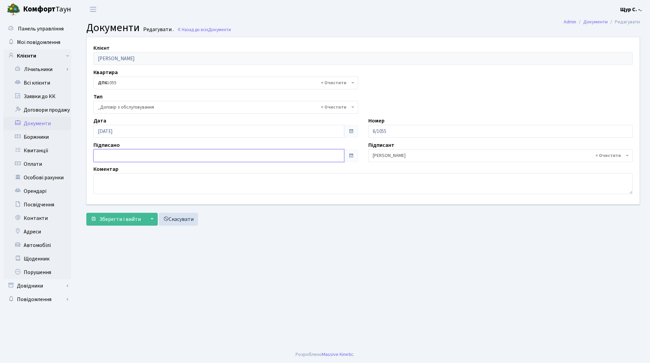
type input "[DATE]"
click at [189, 153] on input "[DATE]" at bounding box center [218, 155] width 251 height 13
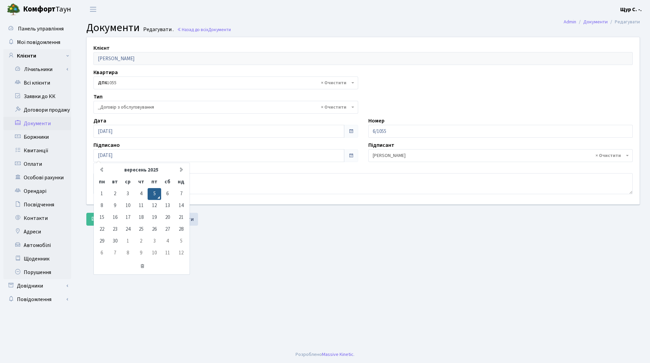
click at [230, 242] on main "Admin Документи Редагувати Документи Редагувати . Назад до всіх Документи Клієн…" at bounding box center [363, 183] width 574 height 328
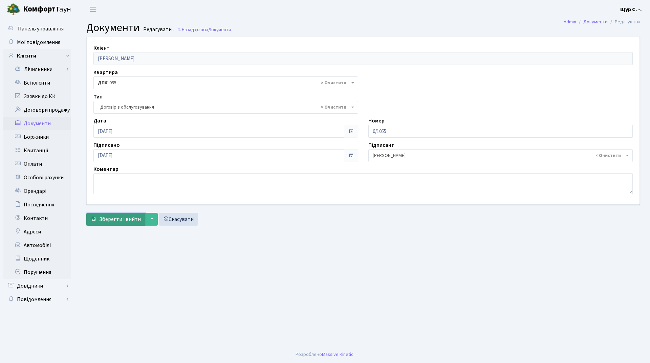
click at [117, 218] on span "Зберегти і вийти" at bounding box center [120, 219] width 42 height 7
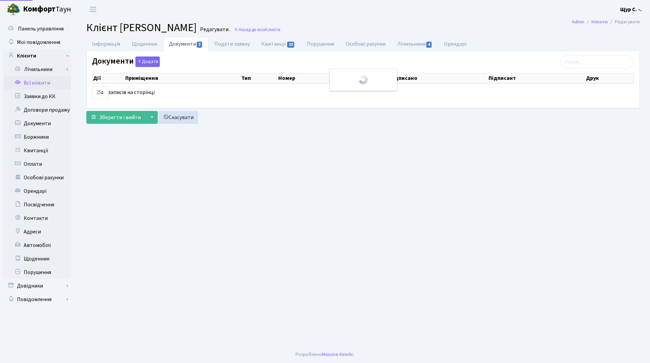
select select "25"
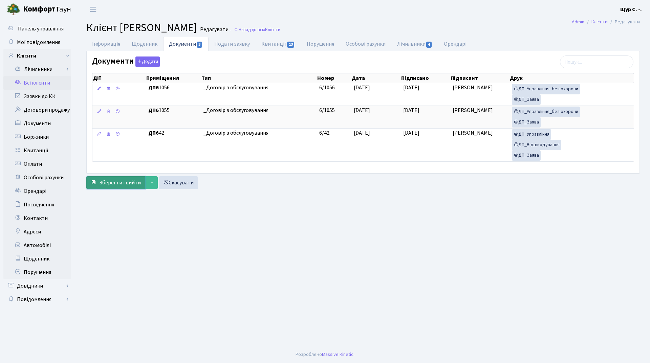
click at [115, 187] on button "Зберегти і вийти" at bounding box center [115, 182] width 59 height 13
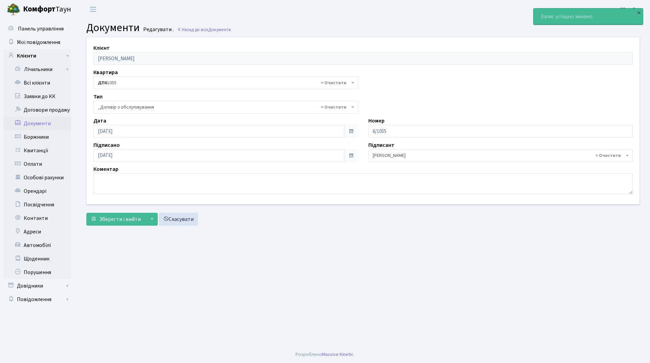
select select "289"
click at [38, 82] on link "Всі клієнти" at bounding box center [37, 83] width 68 height 14
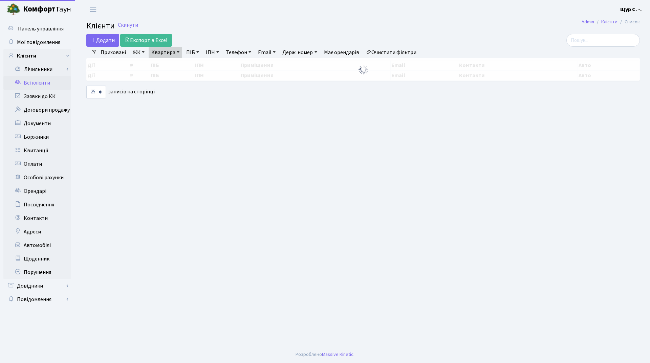
select select "25"
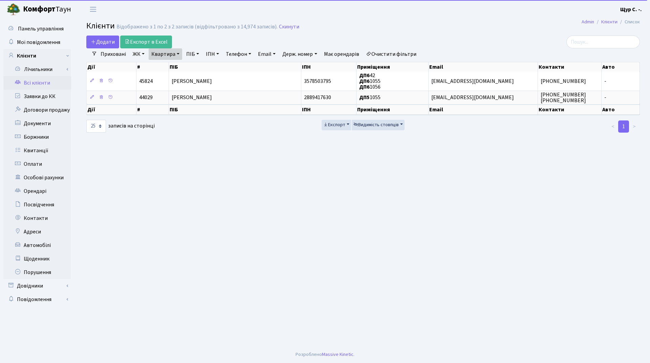
click at [177, 56] on link "Квартира" at bounding box center [166, 54] width 34 height 12
click at [176, 66] on input "1055" at bounding box center [169, 67] width 40 height 13
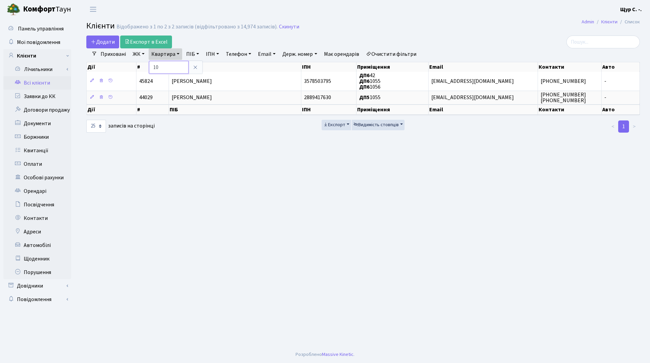
type input "1"
type input "А90"
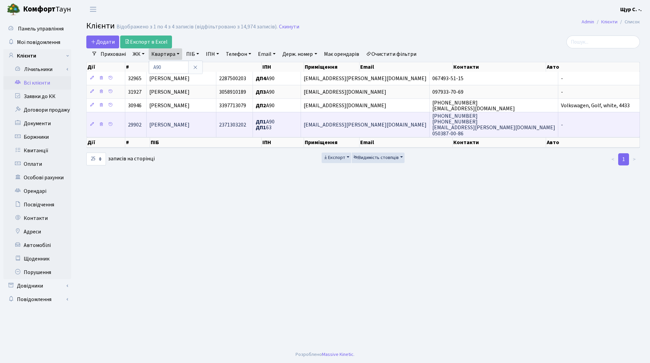
click at [184, 121] on span "[PERSON_NAME]" at bounding box center [169, 124] width 40 height 7
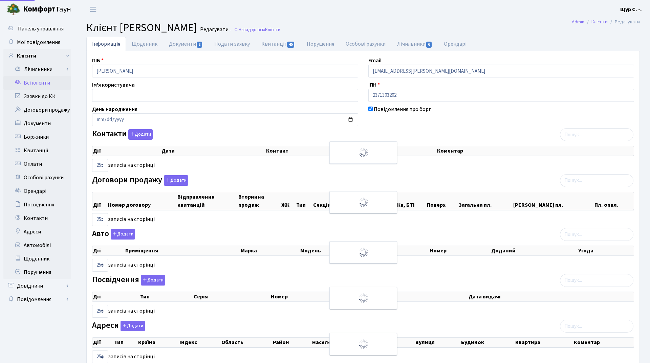
select select "25"
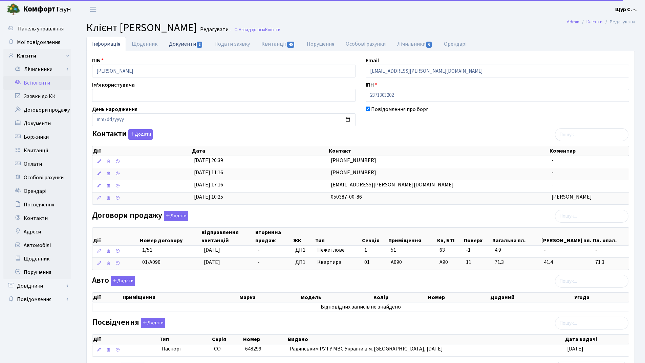
click at [184, 44] on link "Документи 2" at bounding box center [185, 44] width 45 height 14
select select "25"
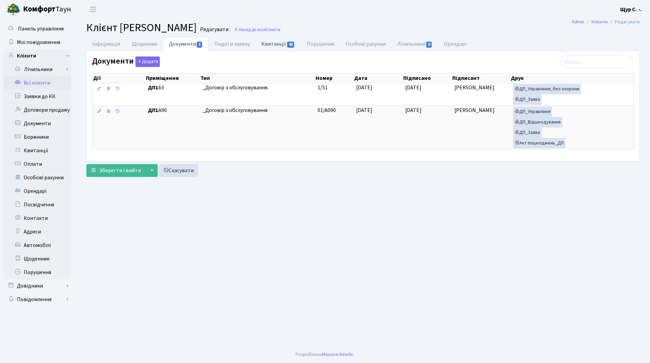
click at [265, 44] on link "Квитанції 45" at bounding box center [278, 44] width 45 height 14
select select "25"
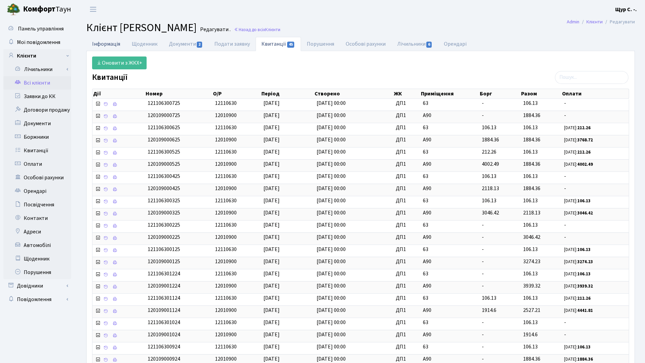
click at [112, 45] on link "Інформація" at bounding box center [106, 44] width 40 height 14
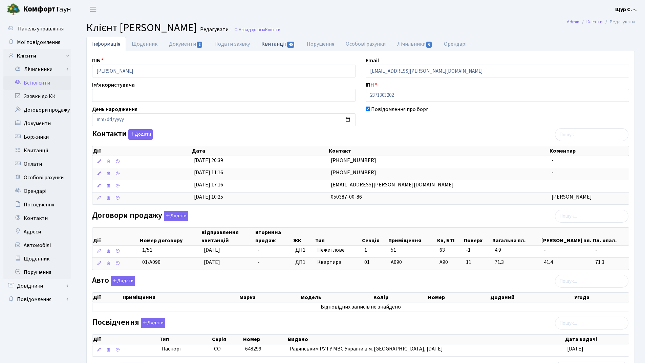
click at [277, 44] on link "Квитанції 45" at bounding box center [278, 44] width 45 height 14
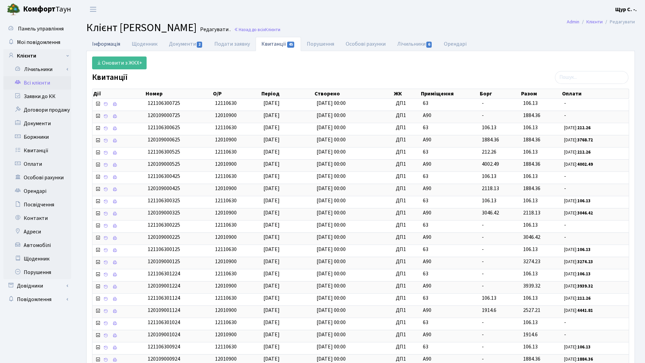
click at [107, 43] on link "Інформація" at bounding box center [106, 44] width 40 height 14
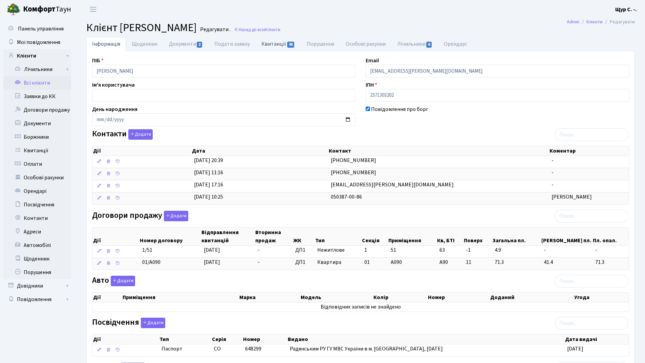
click at [272, 42] on link "Квитанції 45" at bounding box center [278, 44] width 45 height 14
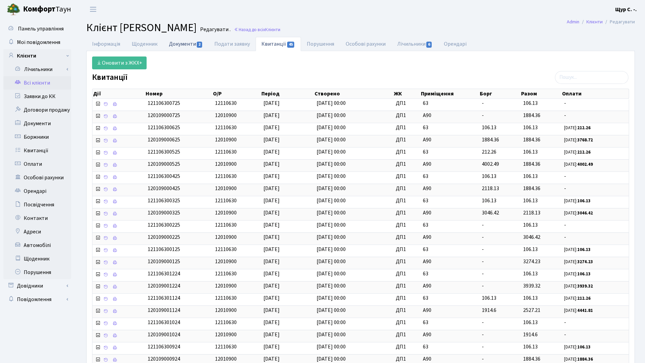
click at [175, 43] on link "Документи 2" at bounding box center [185, 44] width 45 height 14
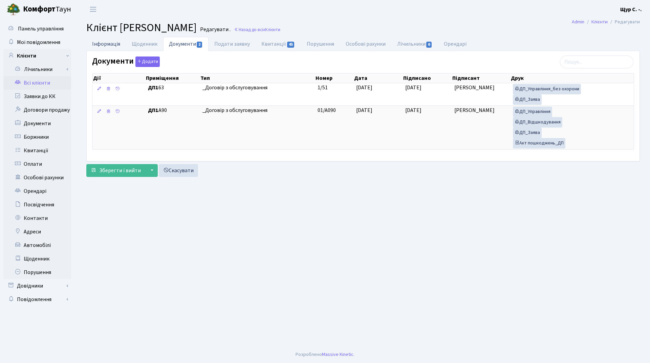
click at [108, 42] on link "Інформація" at bounding box center [106, 44] width 40 height 14
